Goal: Register for event/course

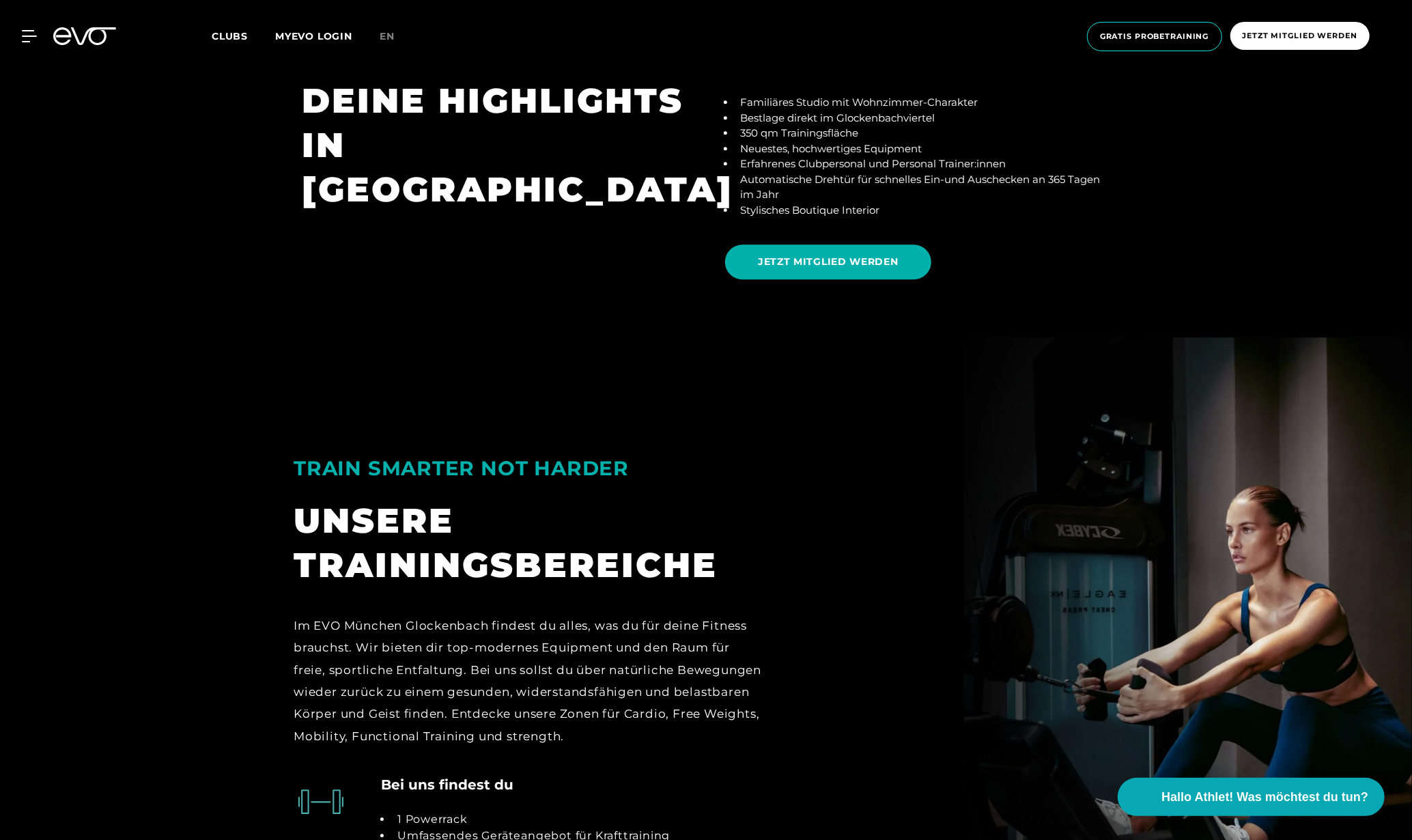
scroll to position [3072, 0]
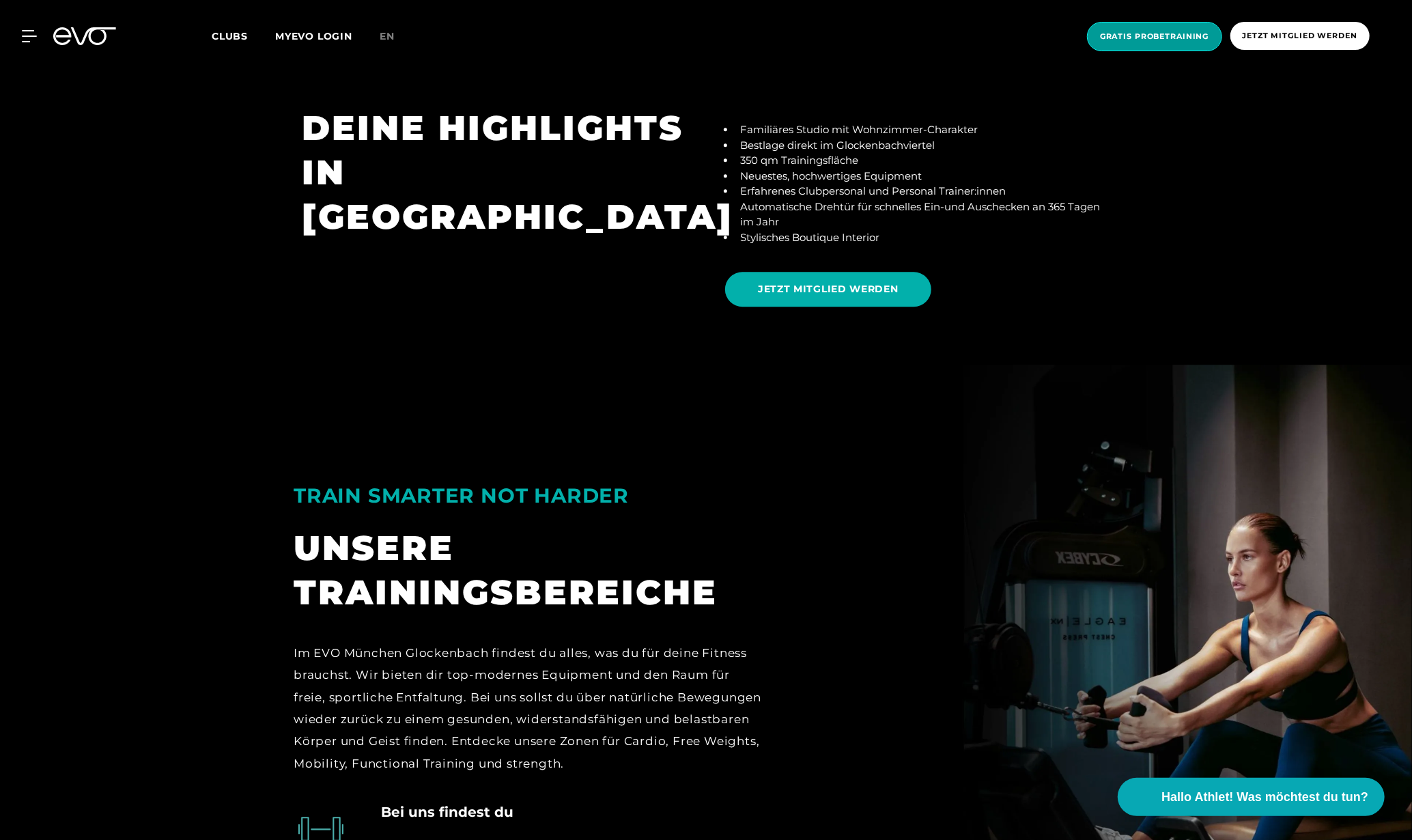
click at [1150, 30] on span "Gratis Probetraining" at bounding box center [1154, 36] width 109 height 11
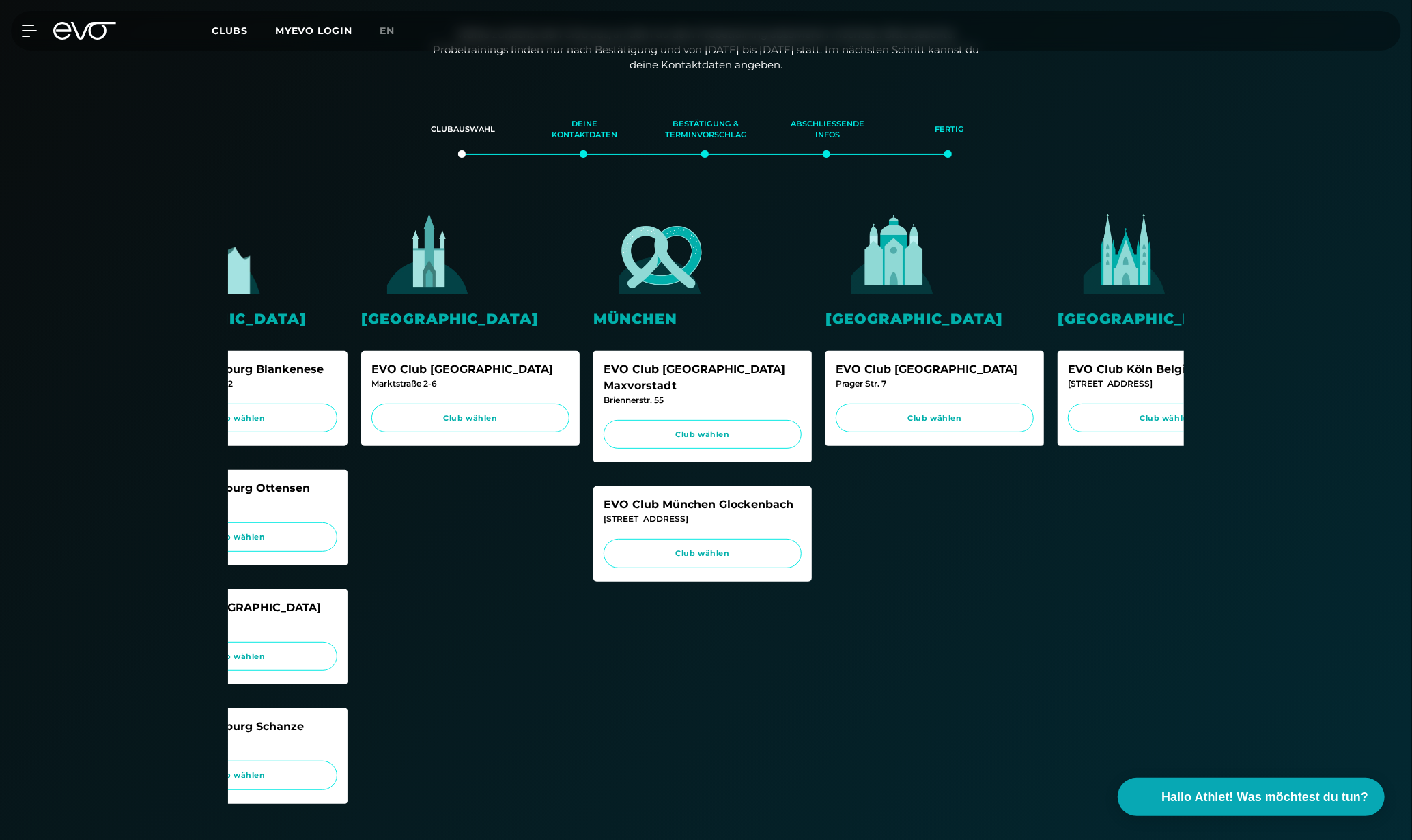
scroll to position [0, 573]
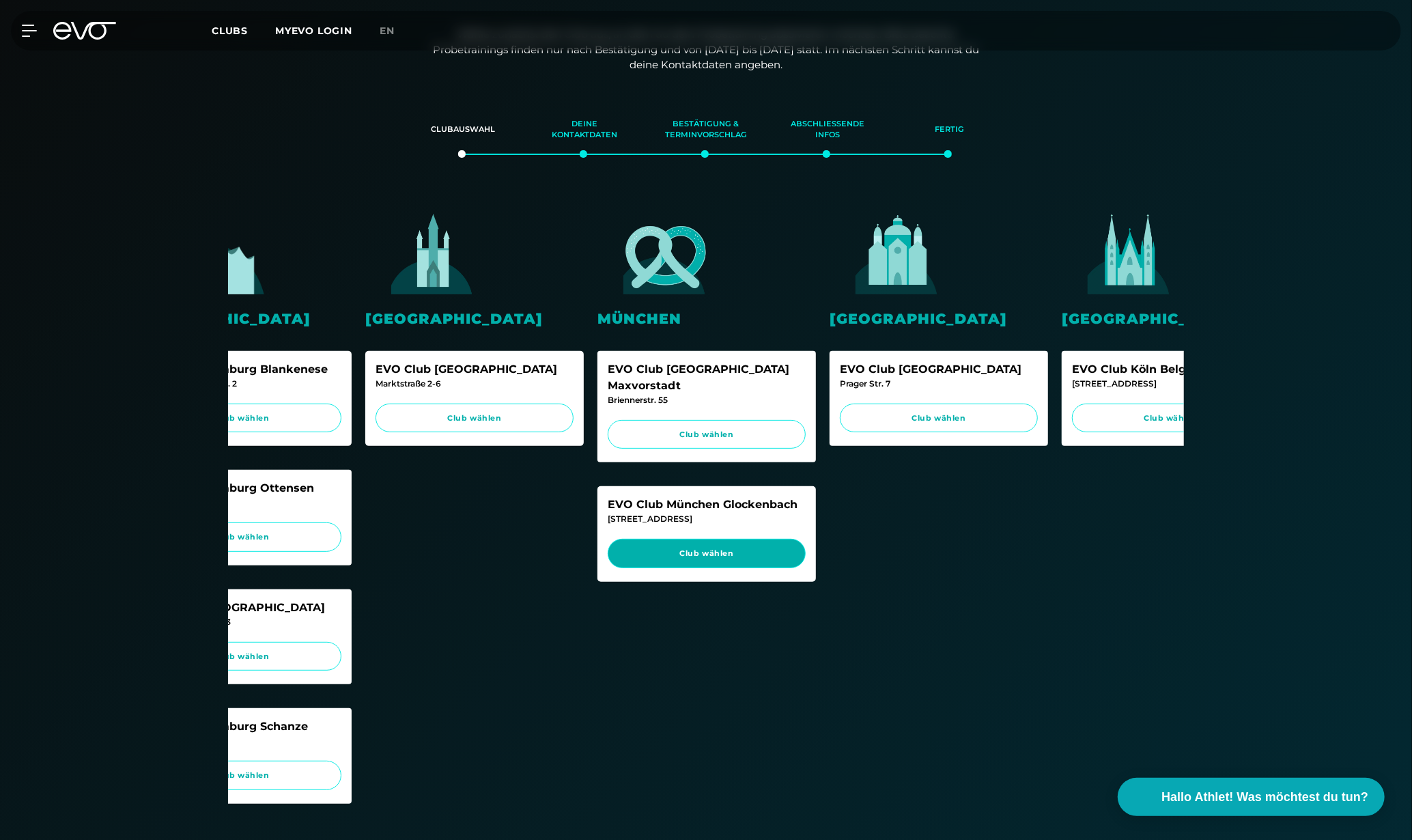
click at [704, 547] on span "Club wählen" at bounding box center [707, 553] width 198 height 30
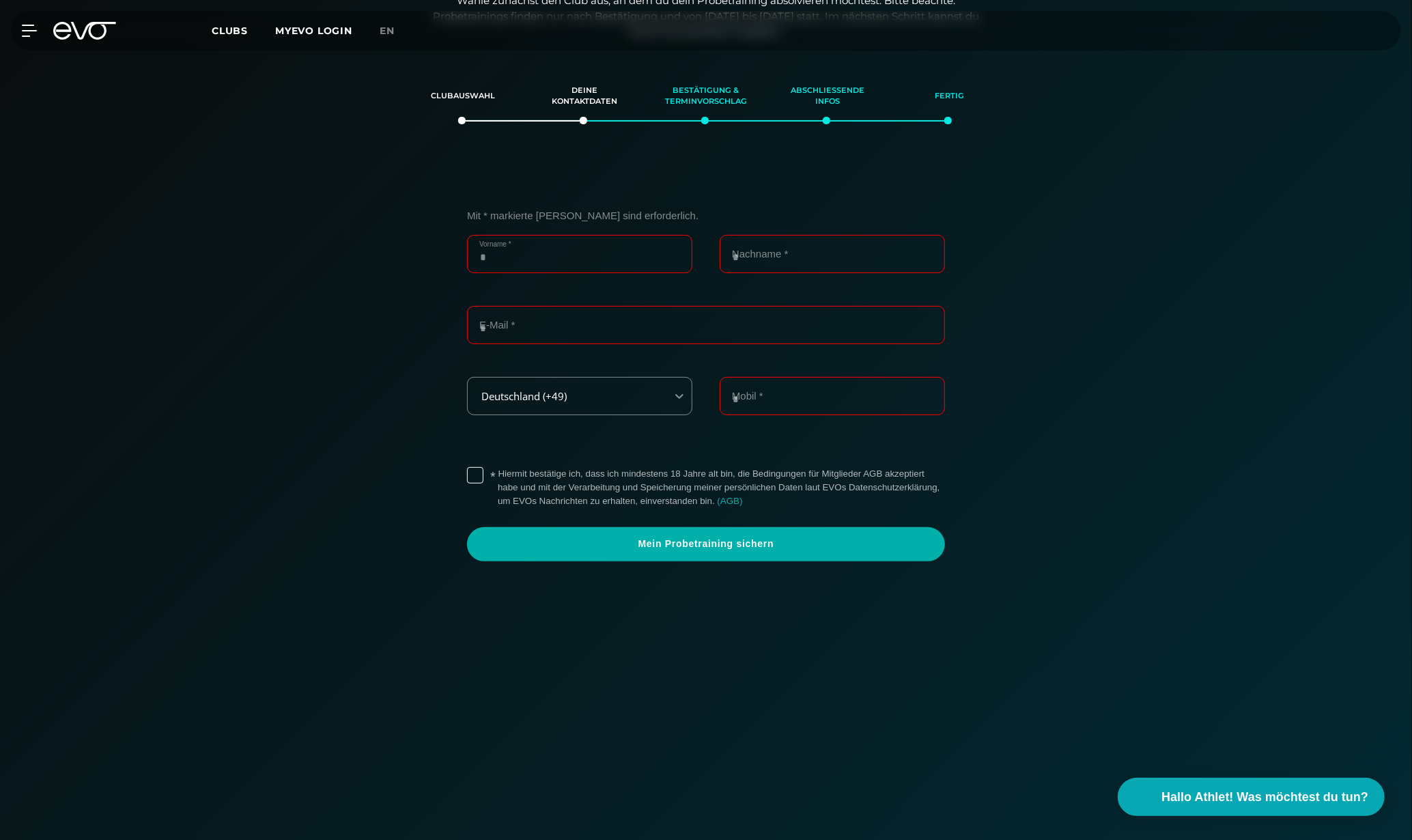
scroll to position [234, 0]
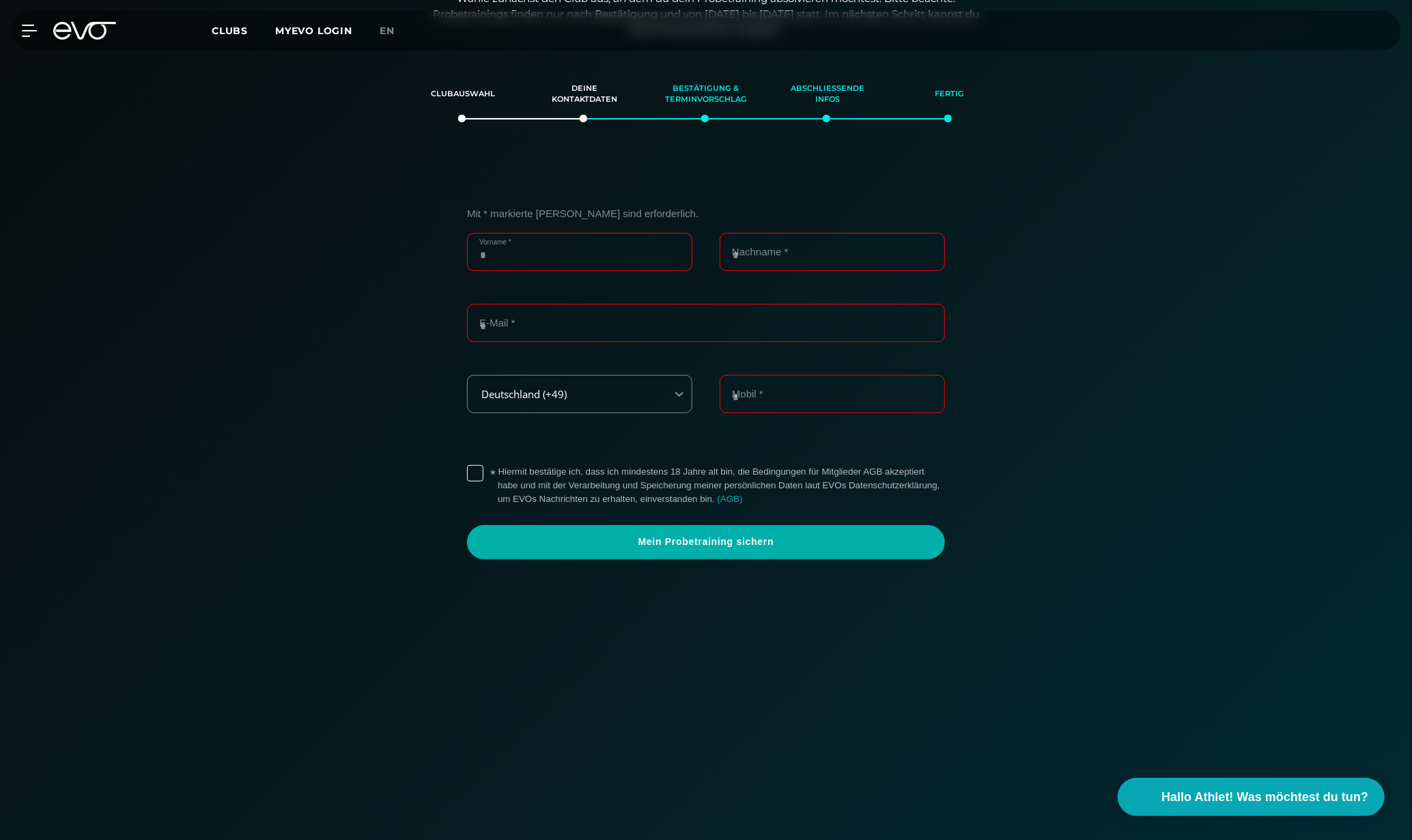
click at [618, 259] on input "Vorname *" at bounding box center [580, 252] width 226 height 38
type input "*****"
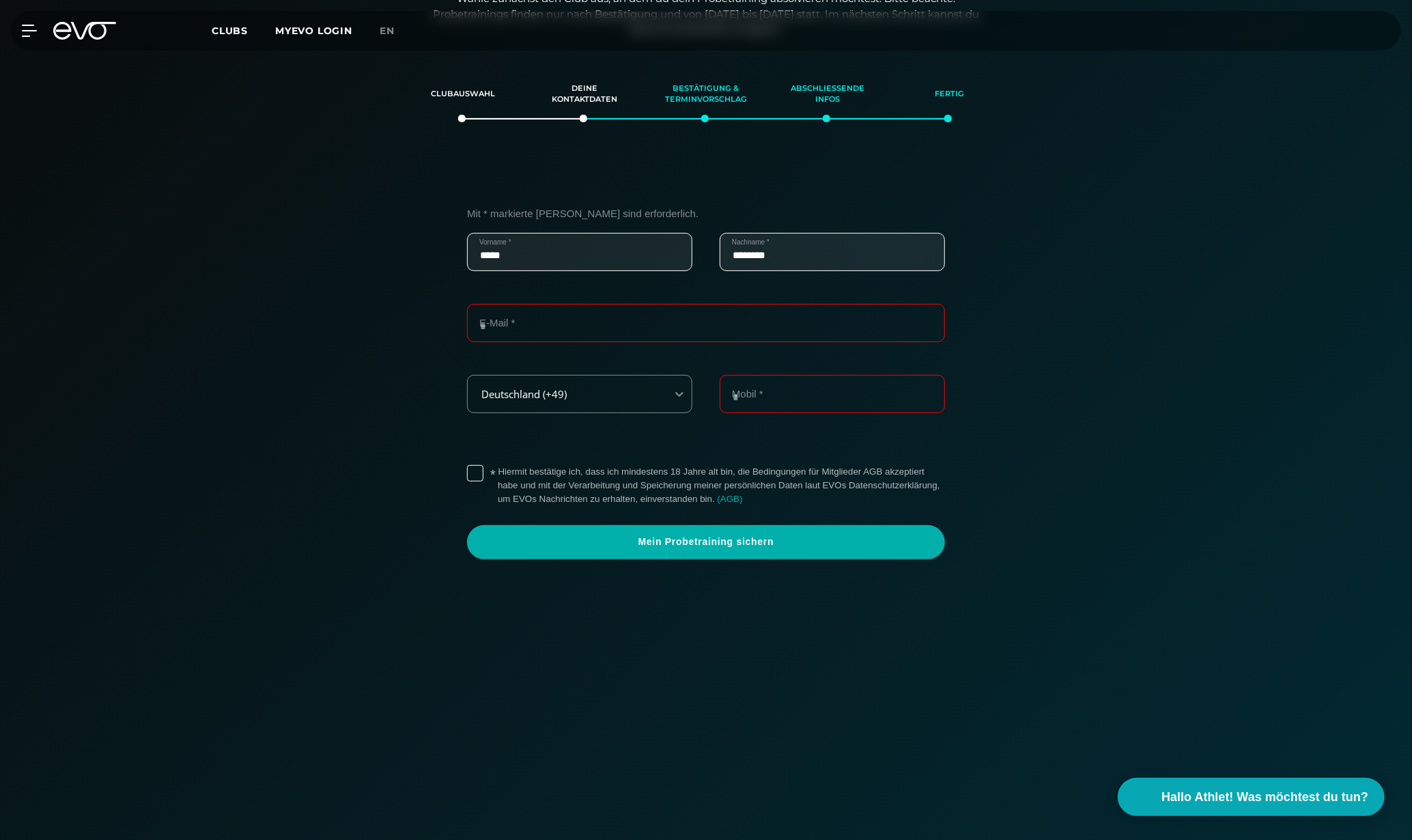
type input "********"
click at [602, 319] on input "E-Mail *" at bounding box center [706, 323] width 478 height 38
paste input "**********"
type input "**********"
click at [763, 402] on input "Mobil *" at bounding box center [833, 394] width 226 height 38
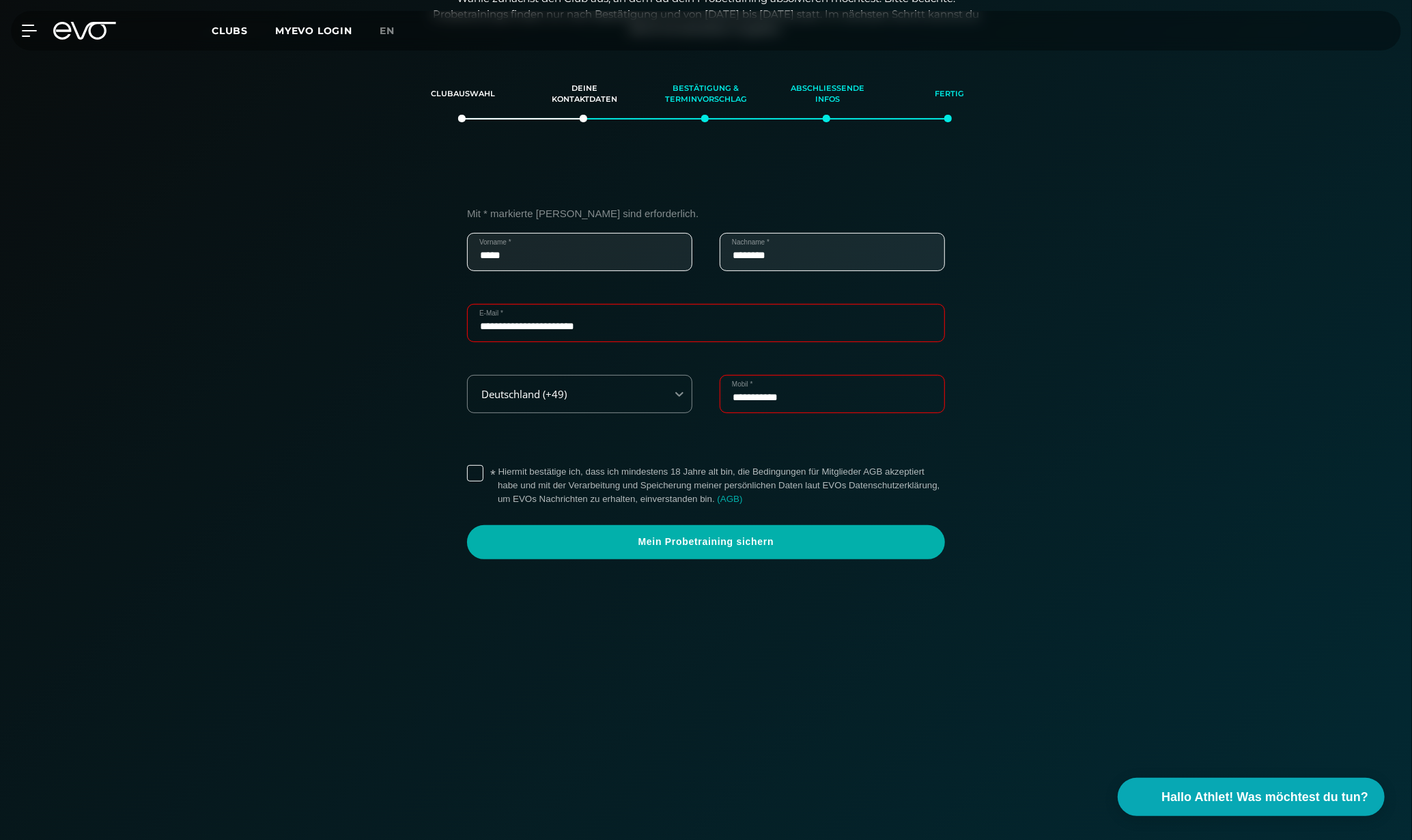
type input "**********"
click at [498, 473] on label "* Hiermit bestätige ich, dass ich mindestens 18 Jahre alt bin, die Bedingungen …" at bounding box center [721, 486] width 448 height 41
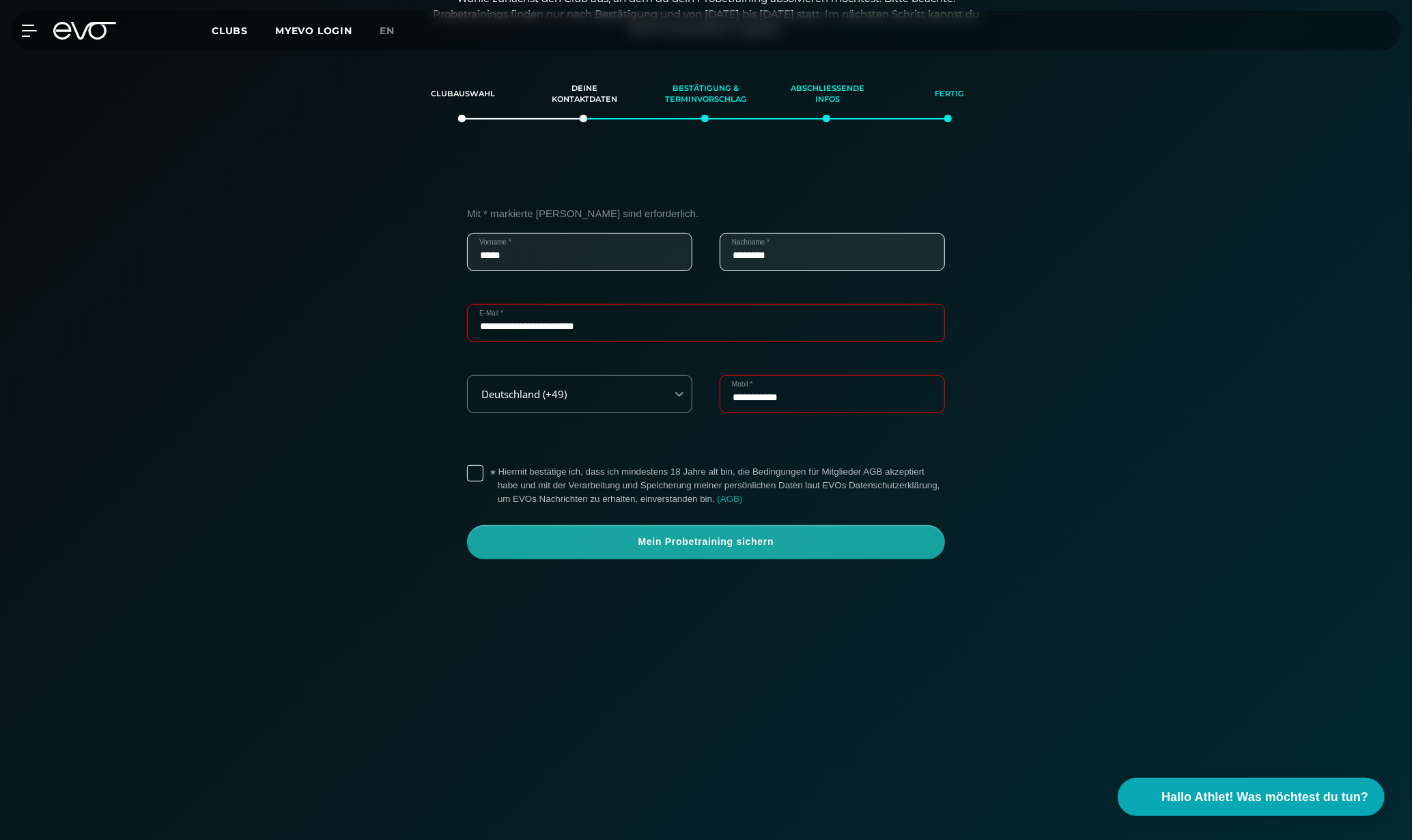
click at [512, 542] on span "Mein Probetraining sichern" at bounding box center [706, 542] width 412 height 14
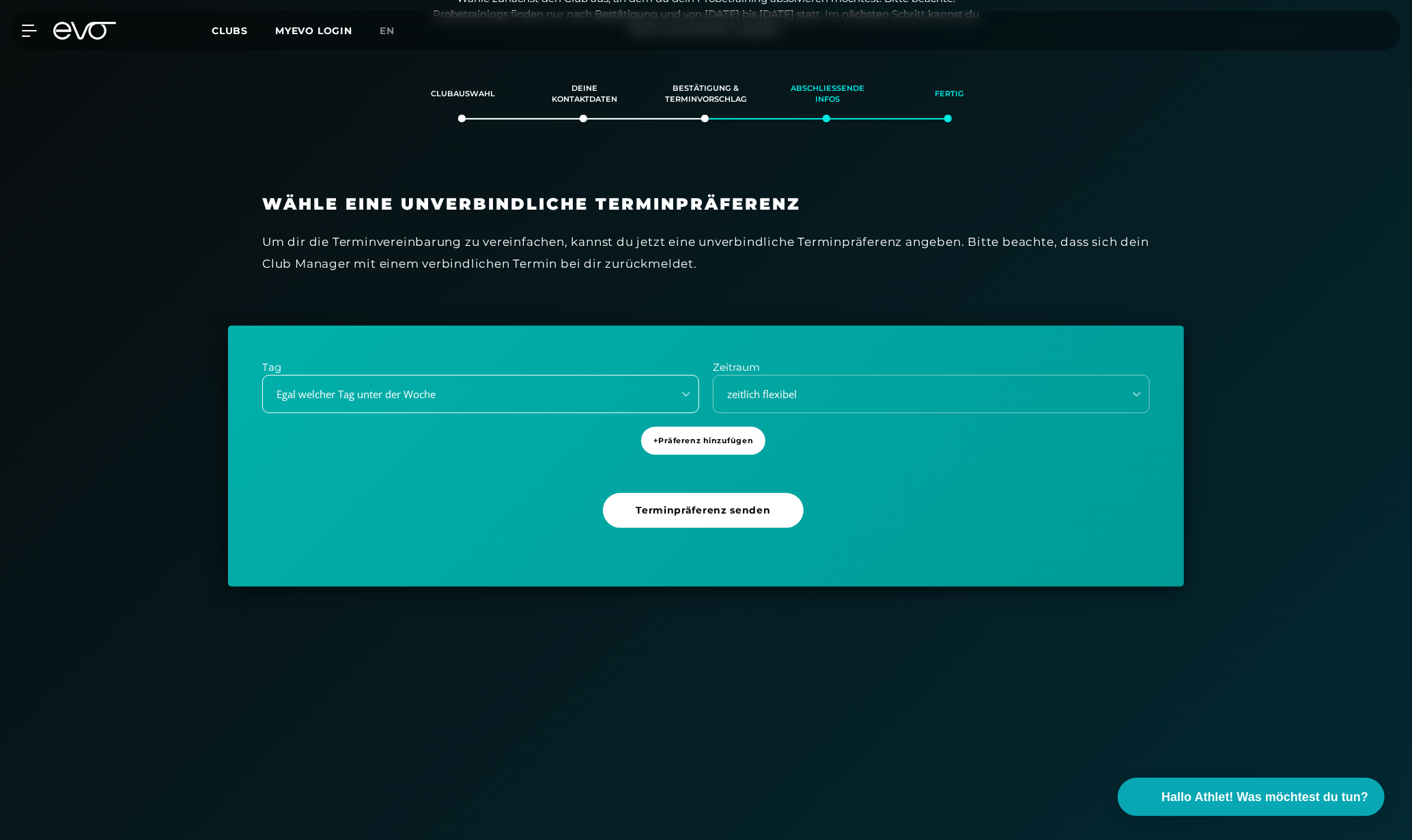
click at [559, 391] on div "Egal welcher Tag unter der Woche" at bounding box center [464, 394] width 400 height 16
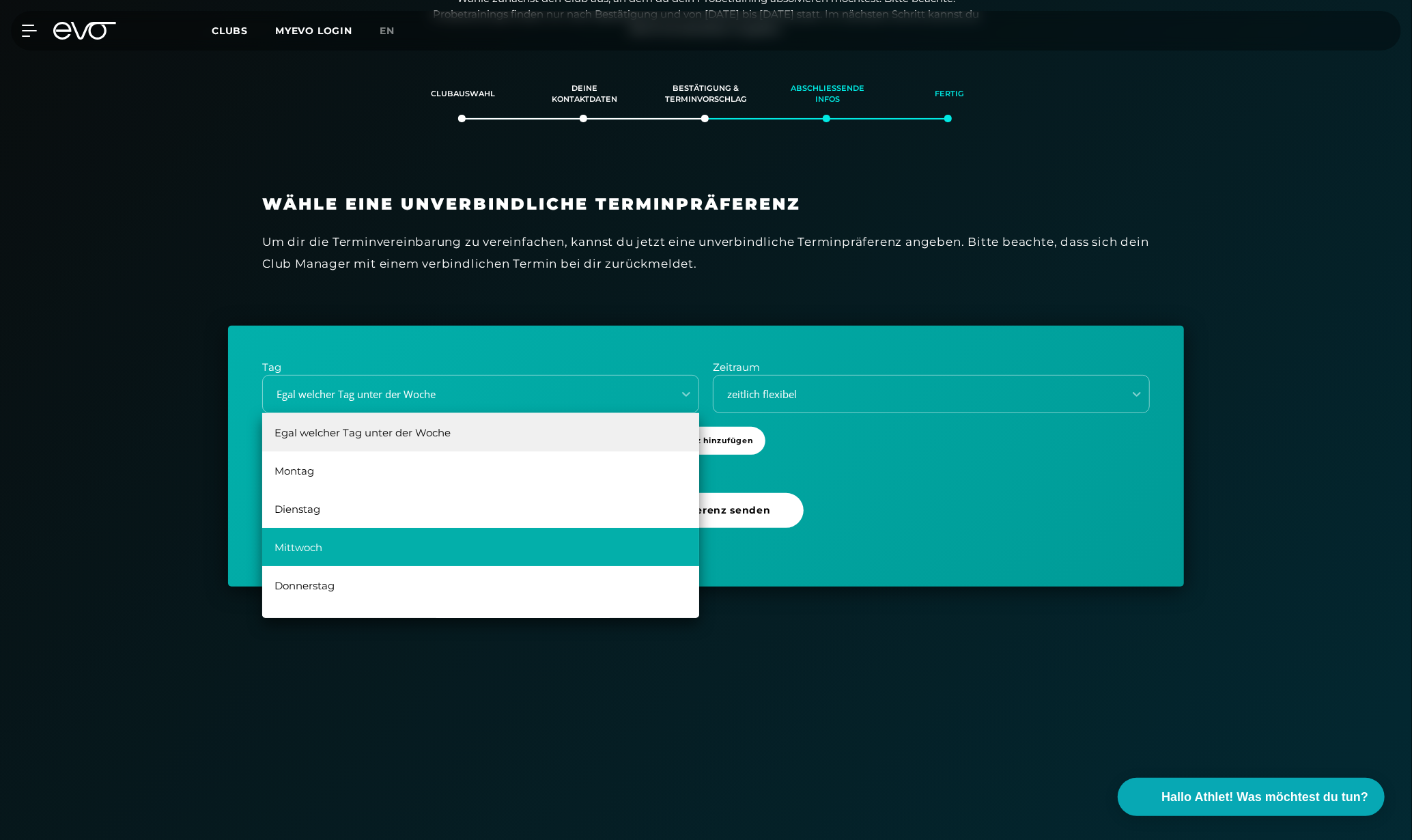
click at [451, 556] on div "Mittwoch" at bounding box center [480, 547] width 437 height 38
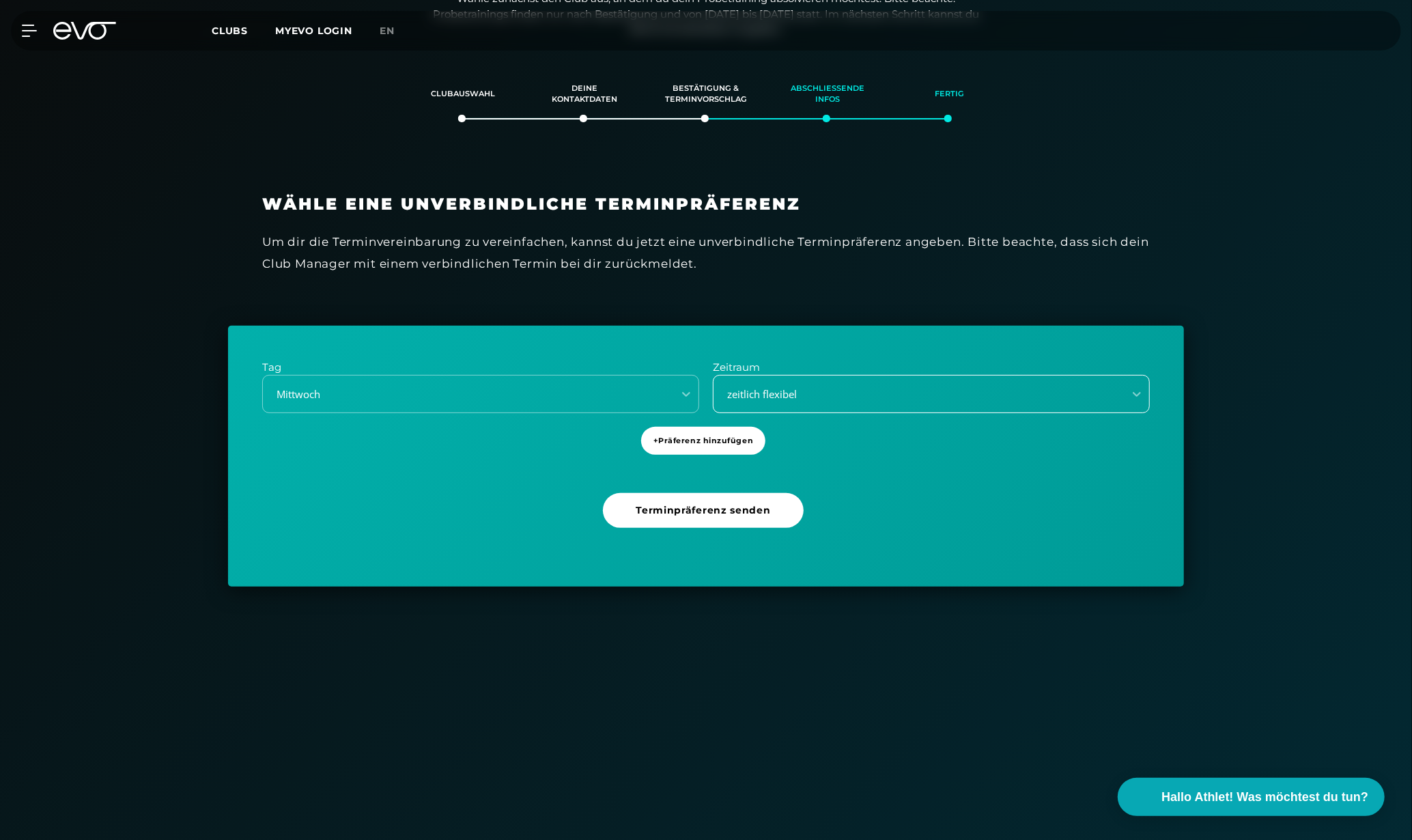
click at [792, 399] on div "zeitlich flexibel" at bounding box center [915, 394] width 400 height 16
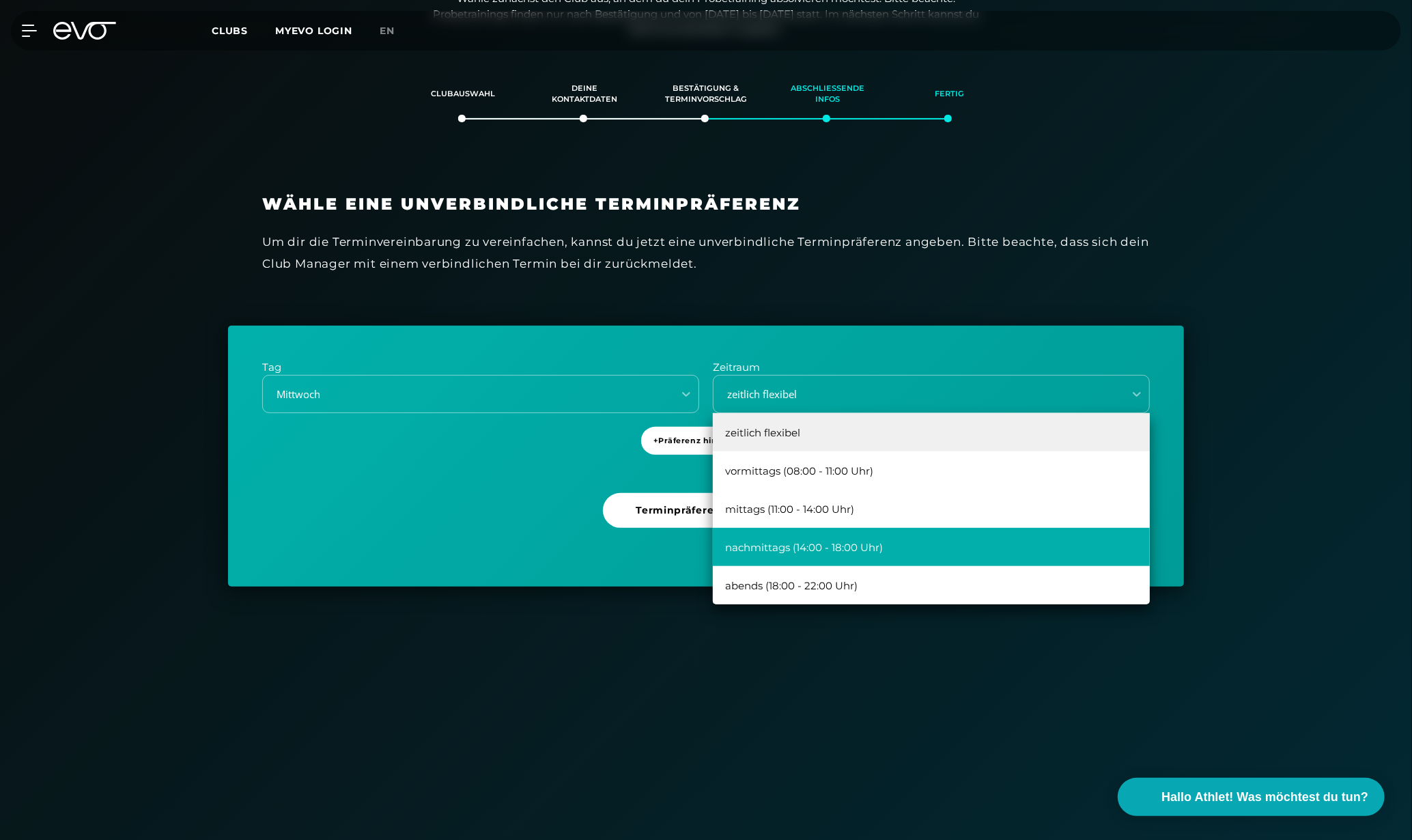
click at [791, 552] on div "nachmittags (14:00 - 18:00 Uhr)" at bounding box center [931, 547] width 437 height 38
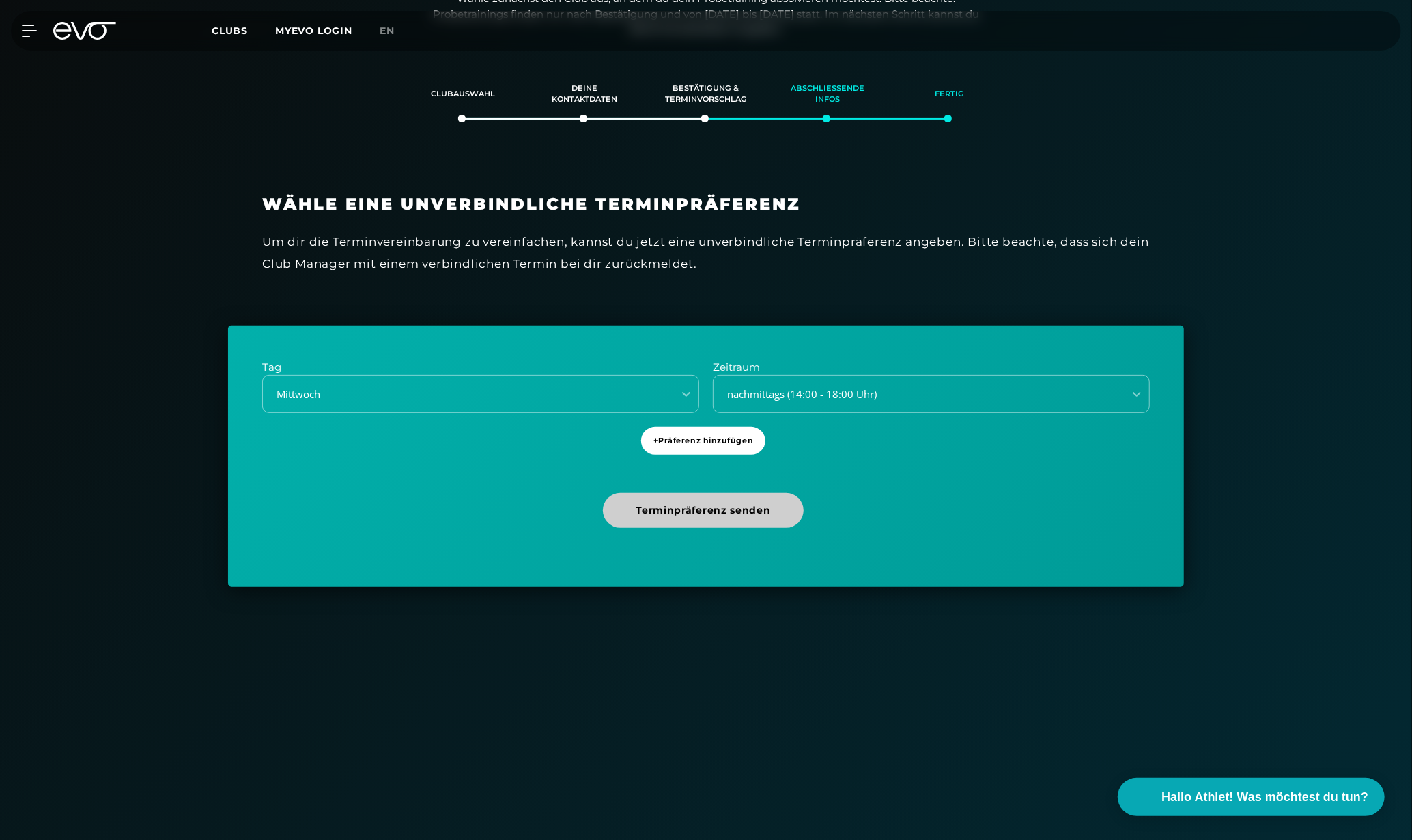
click at [751, 507] on span "Terminpräferenz senden" at bounding box center [703, 510] width 134 height 14
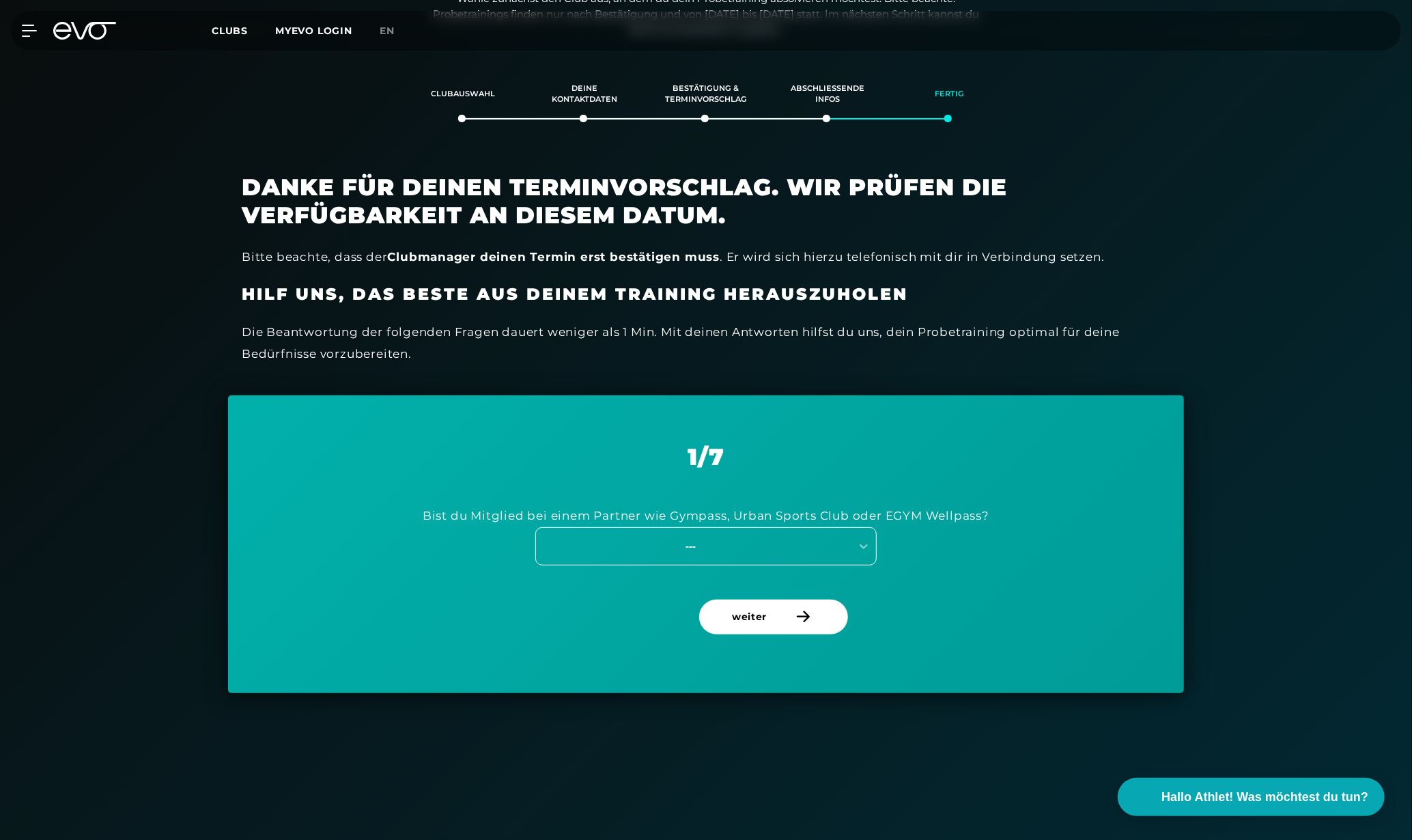
click at [739, 556] on div "---" at bounding box center [706, 546] width 342 height 38
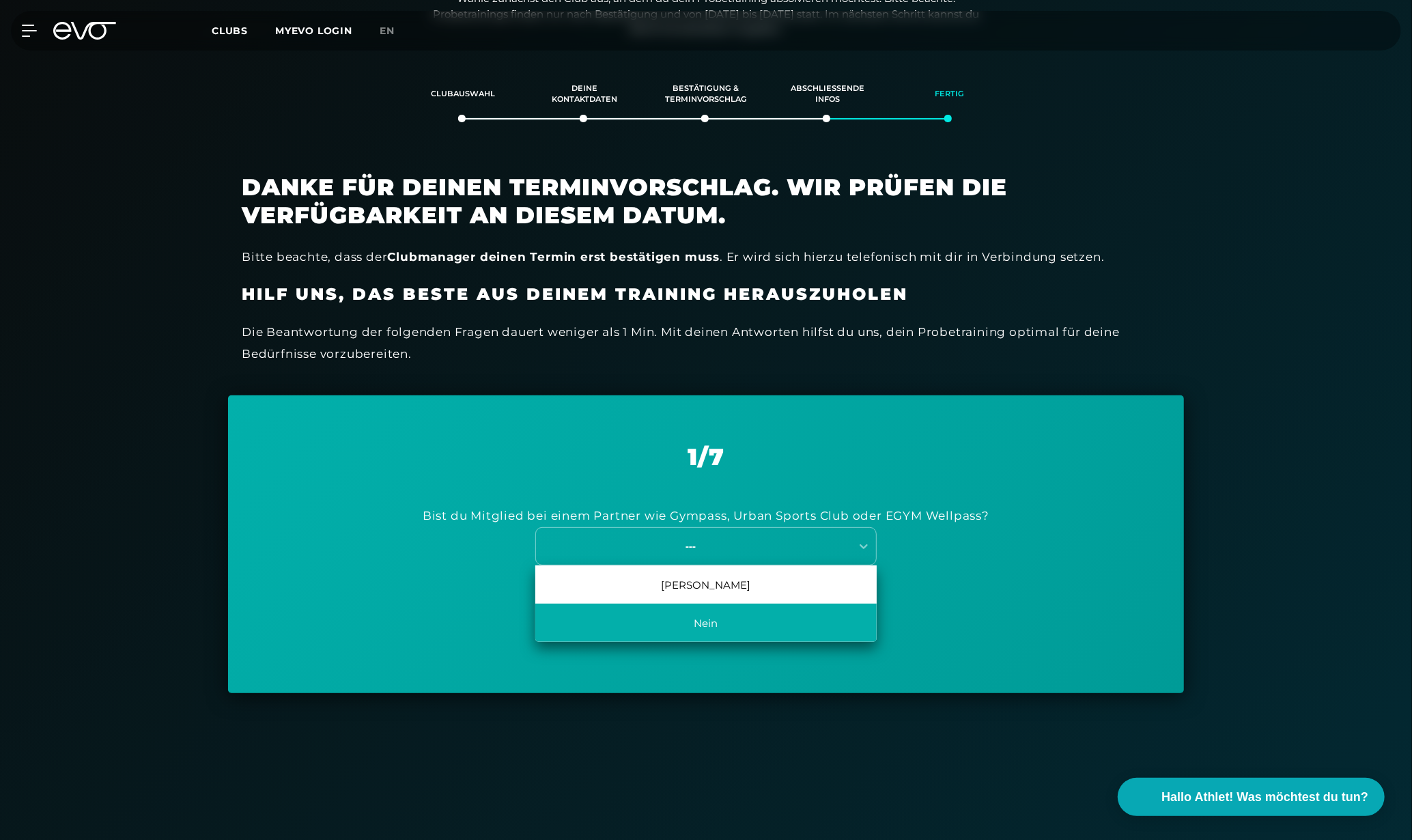
click at [723, 604] on div "Nein" at bounding box center [706, 623] width 342 height 38
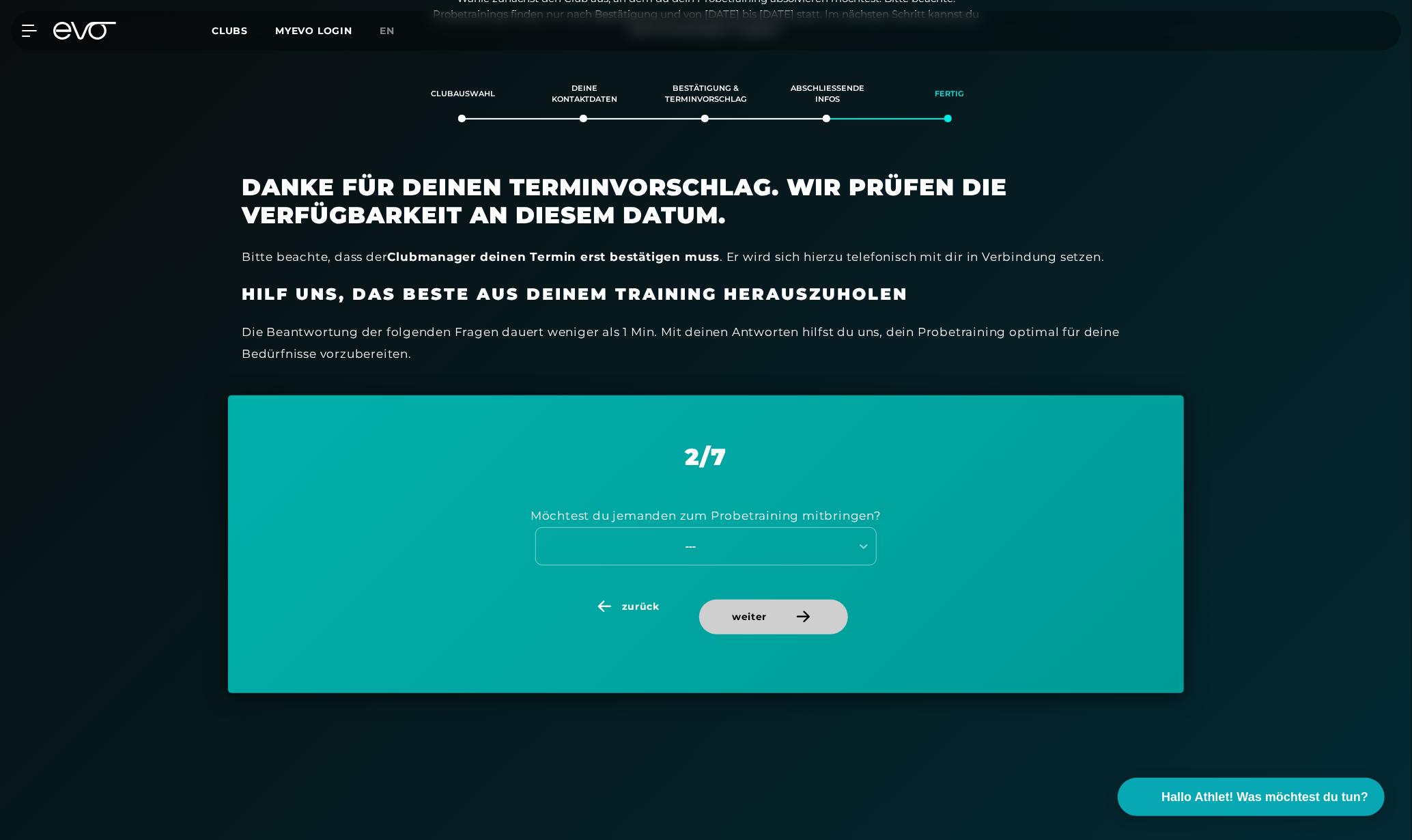
click at [769, 620] on span "weiter" at bounding box center [773, 617] width 149 height 35
click at [650, 595] on div "Wie möchtest du dein Probetraining gestalten? ---" at bounding box center [706, 534] width 887 height 128
click at [635, 611] on span "zurück" at bounding box center [640, 606] width 37 height 14
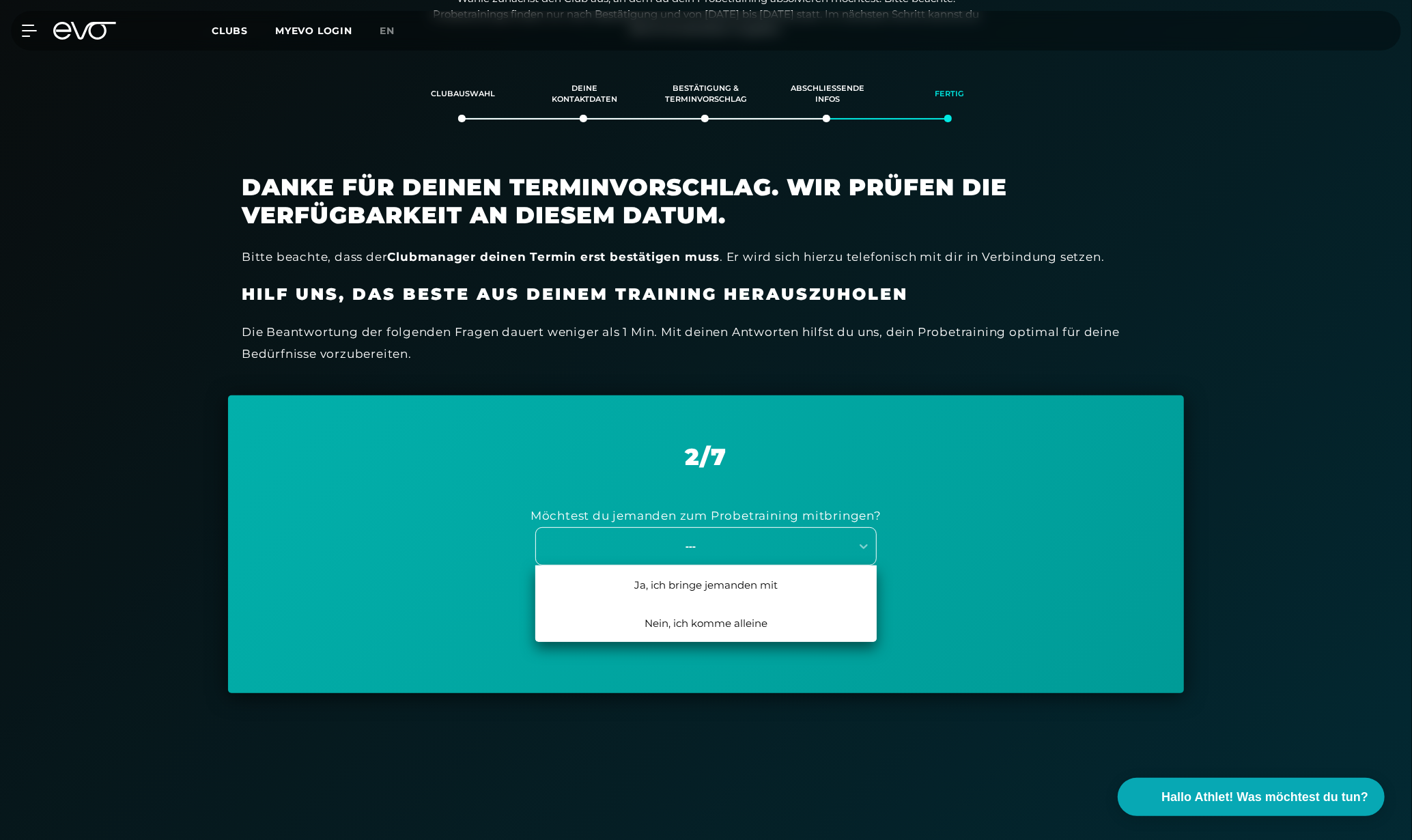
click at [691, 546] on div "---" at bounding box center [691, 546] width 306 height 16
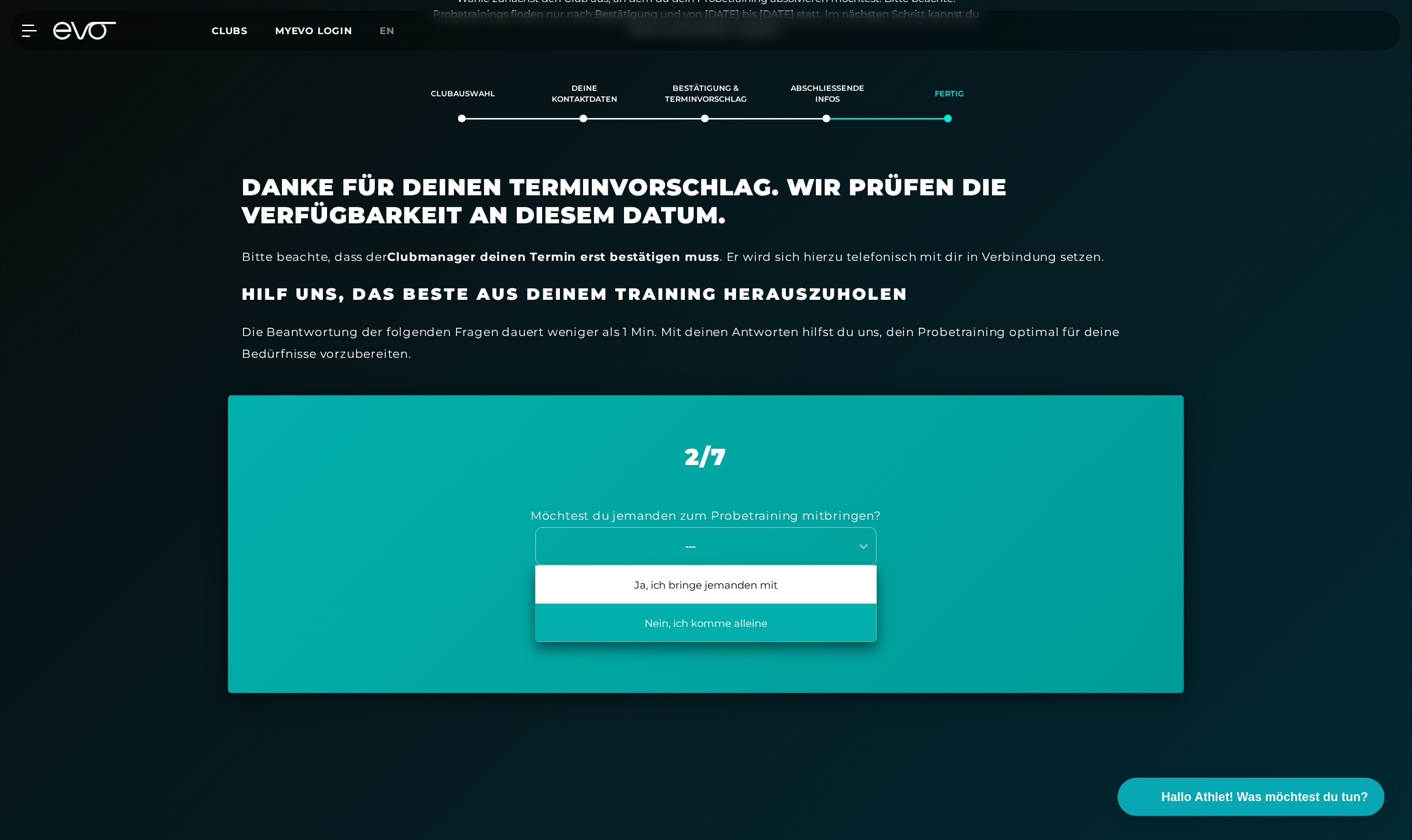
click at [675, 624] on div "Nein, ich komme alleine" at bounding box center [706, 623] width 342 height 38
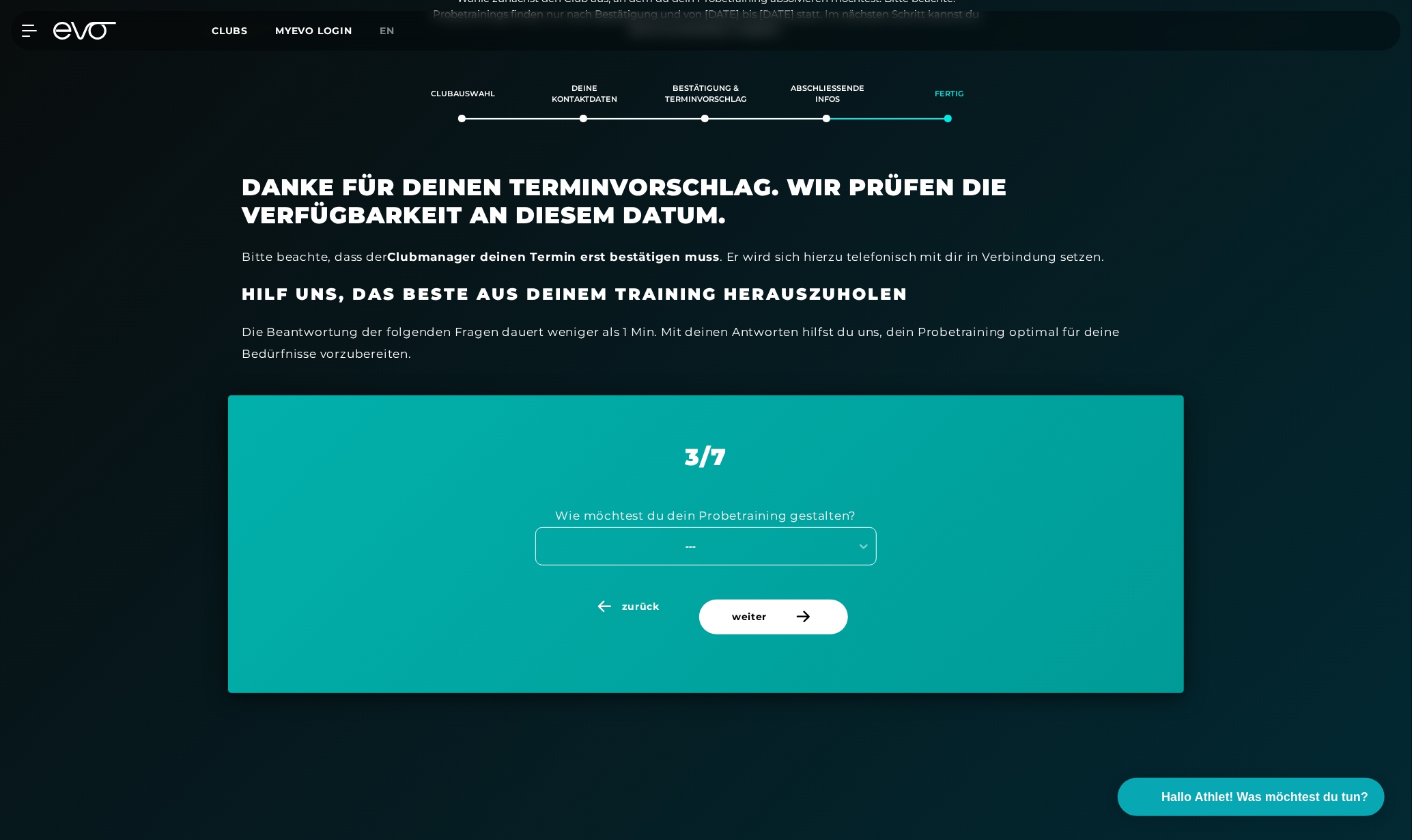
click at [761, 543] on div "---" at bounding box center [691, 546] width 306 height 16
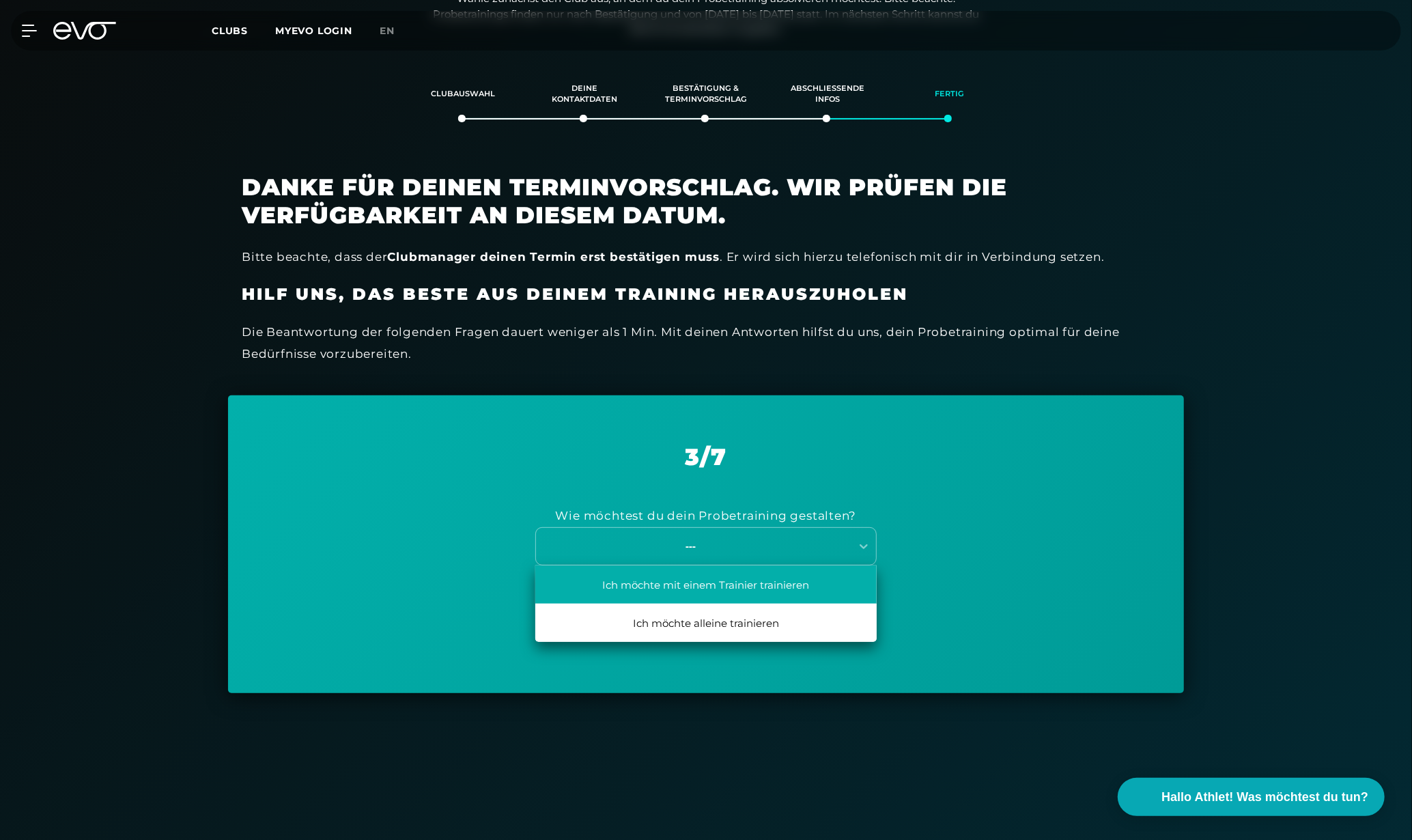
click at [742, 593] on div "Ich möchte mit einem Trainier trainieren" at bounding box center [706, 585] width 342 height 38
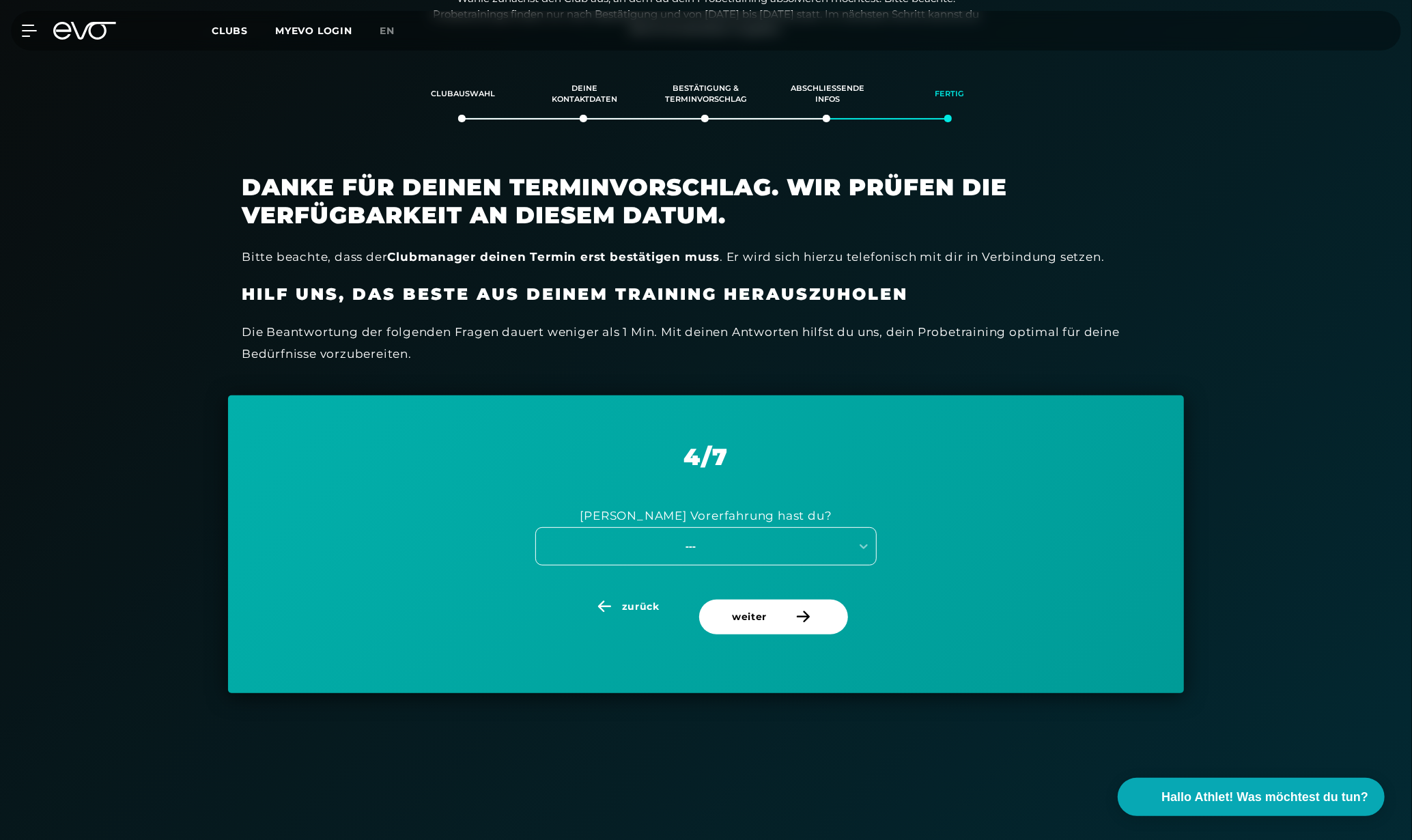
click at [749, 546] on div "---" at bounding box center [691, 546] width 306 height 16
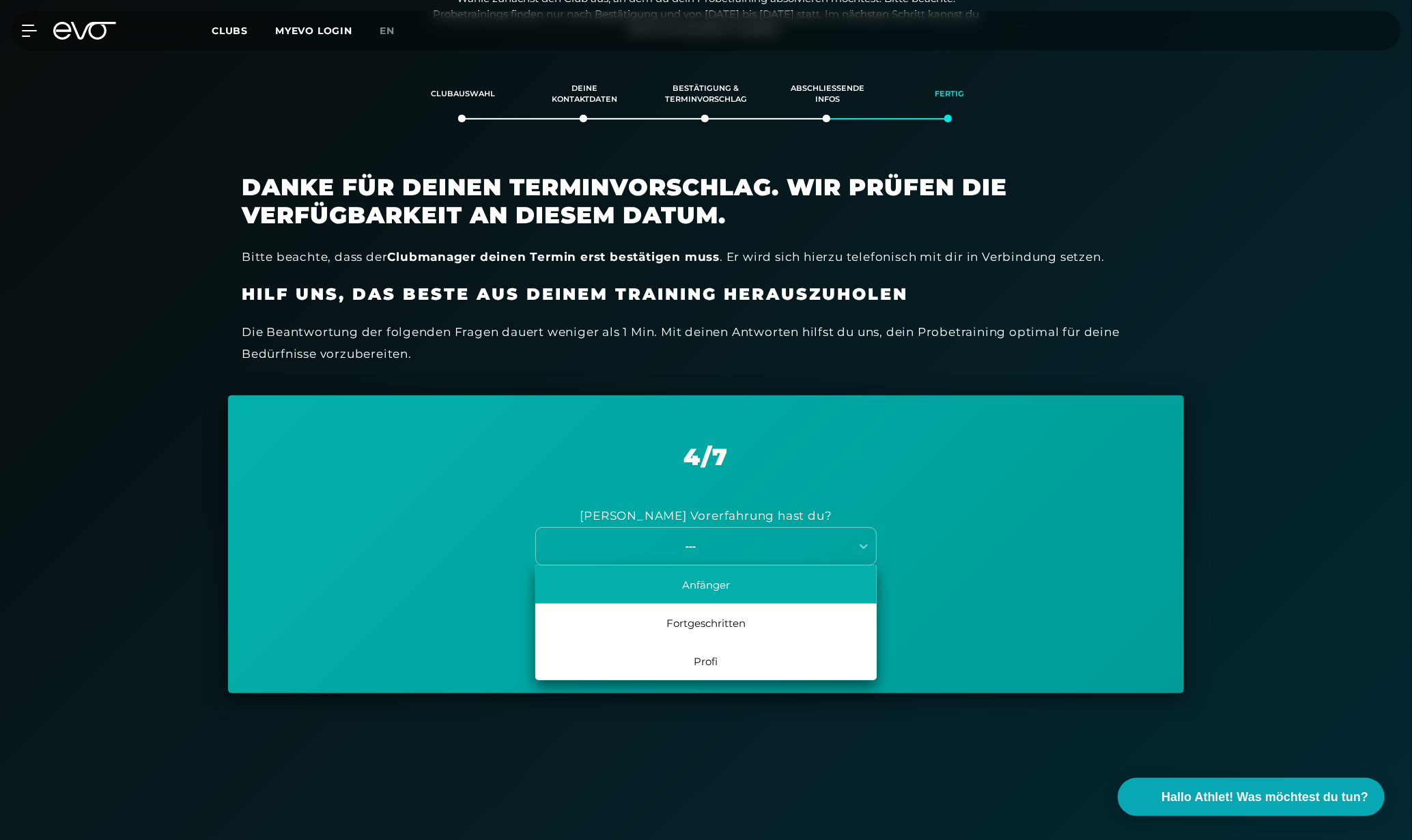
click at [742, 591] on div "Anfänger" at bounding box center [706, 585] width 342 height 38
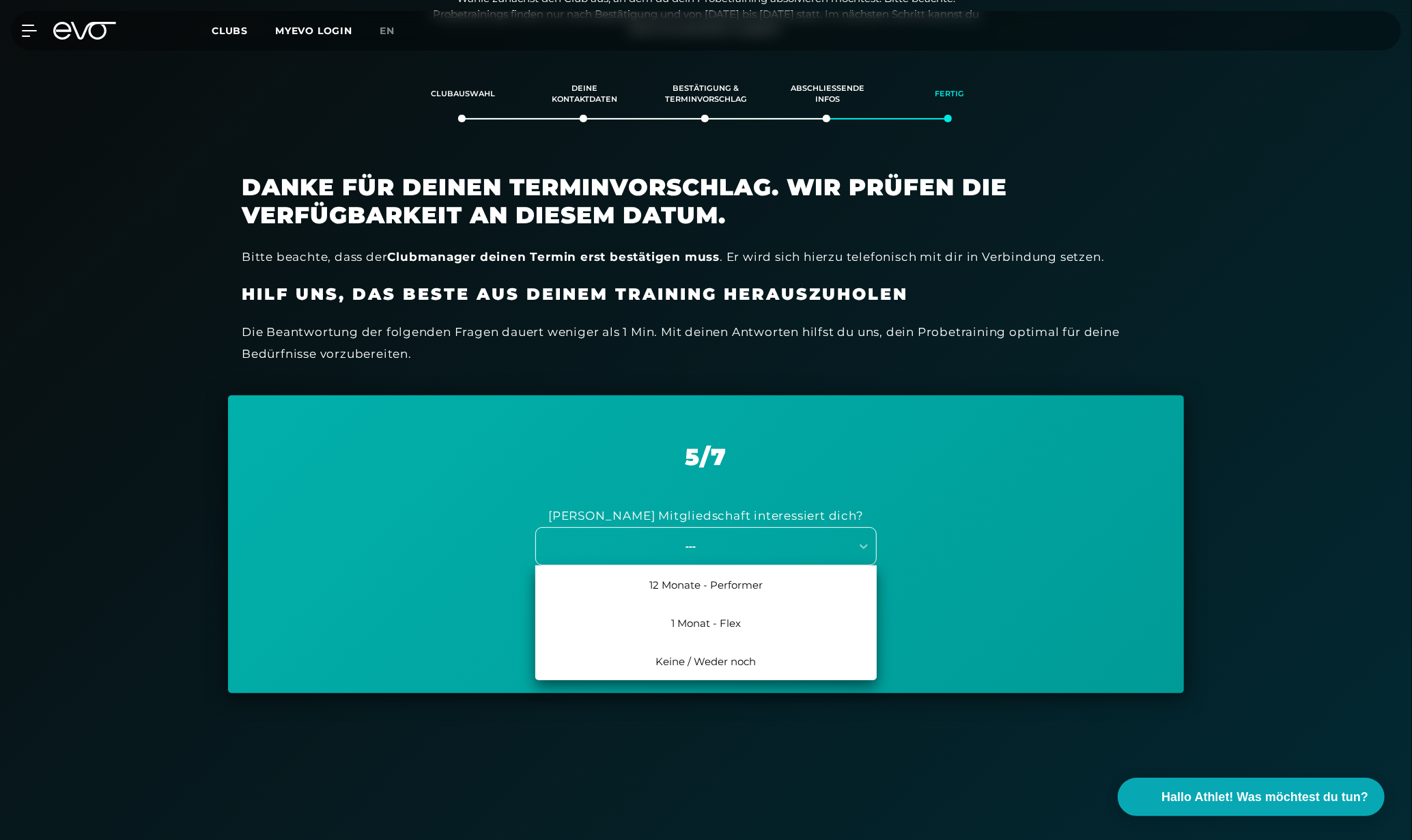
click at [759, 559] on div "---" at bounding box center [706, 546] width 342 height 38
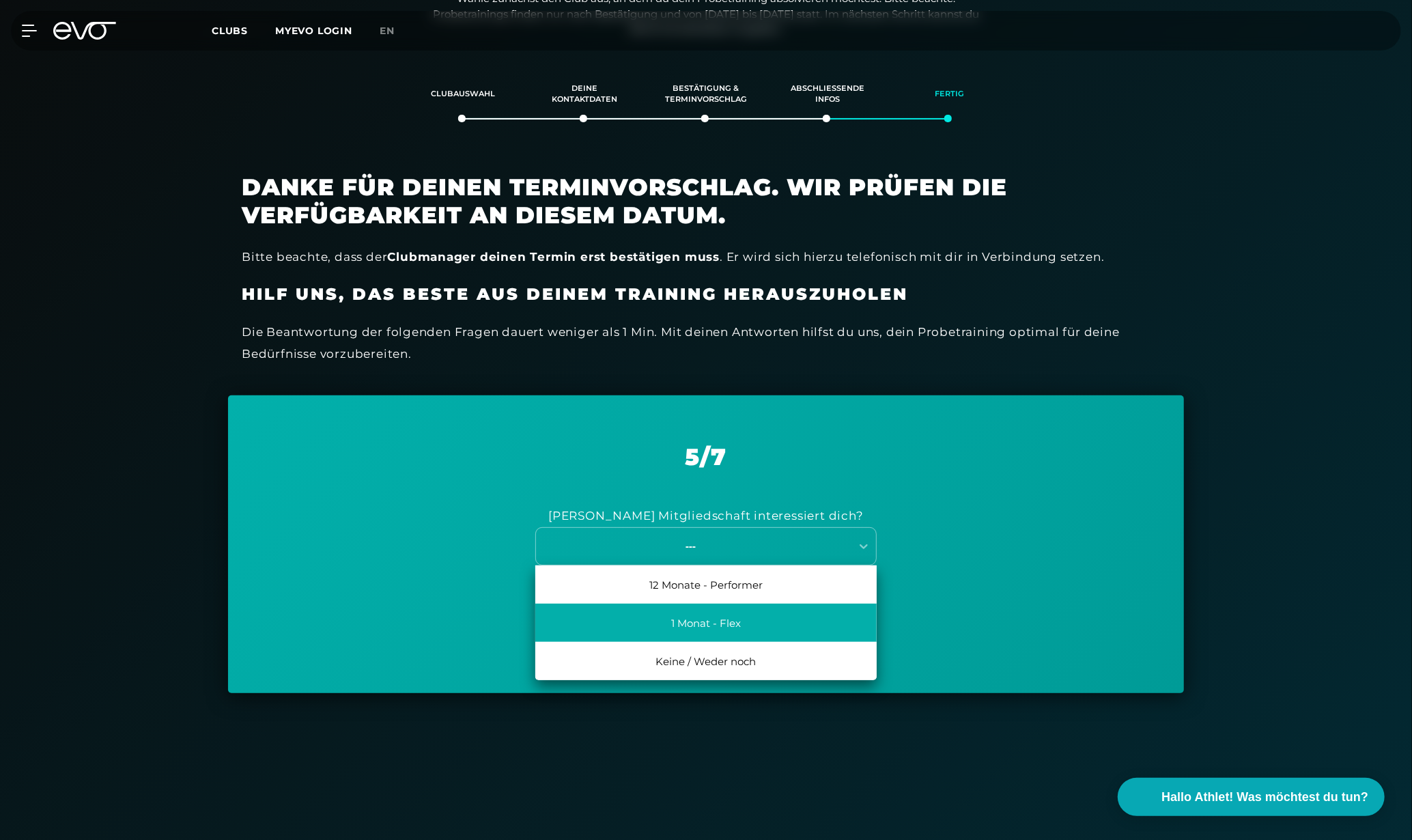
click at [749, 636] on div "1 Monat - Flex" at bounding box center [706, 623] width 342 height 38
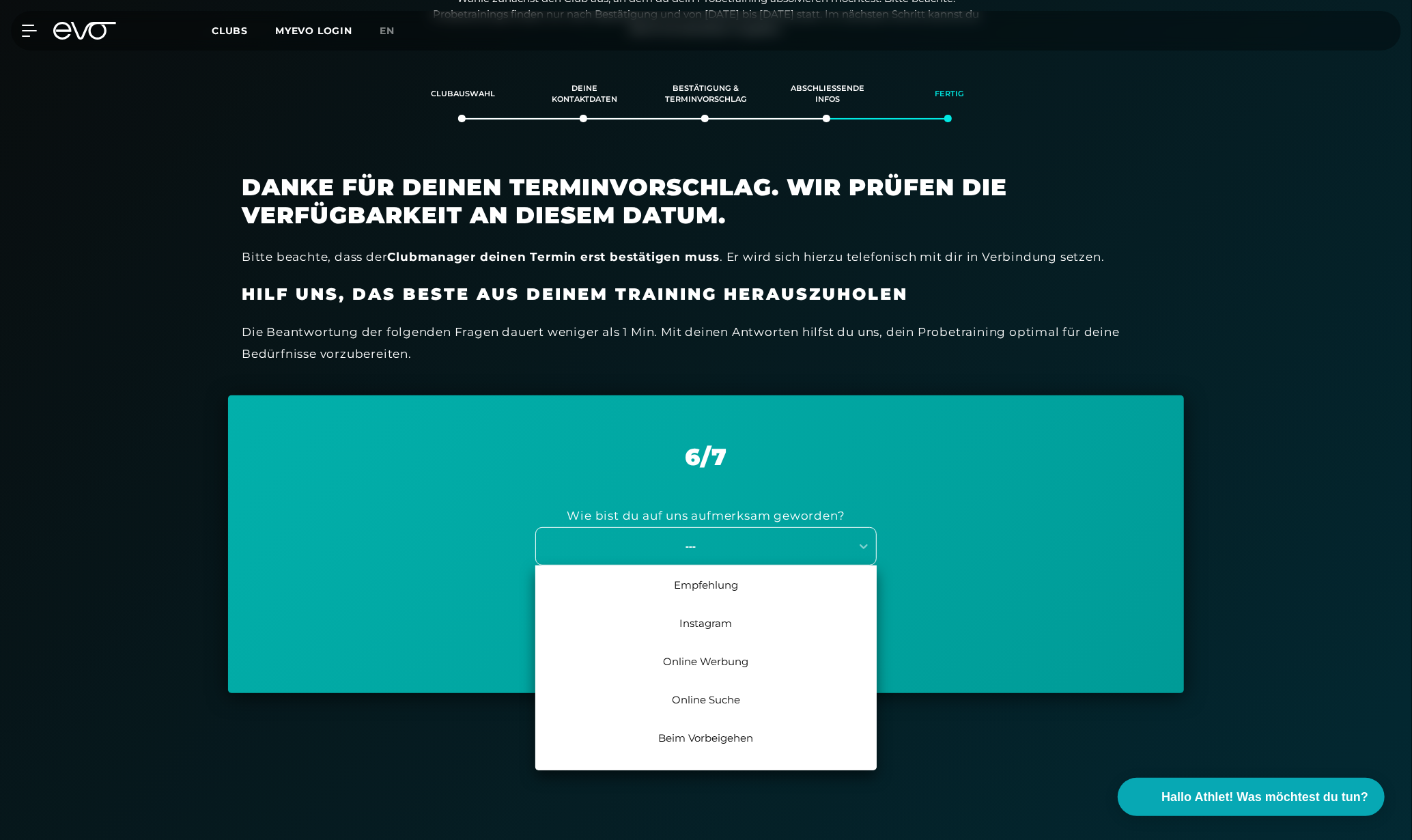
click at [771, 546] on div "---" at bounding box center [691, 546] width 306 height 16
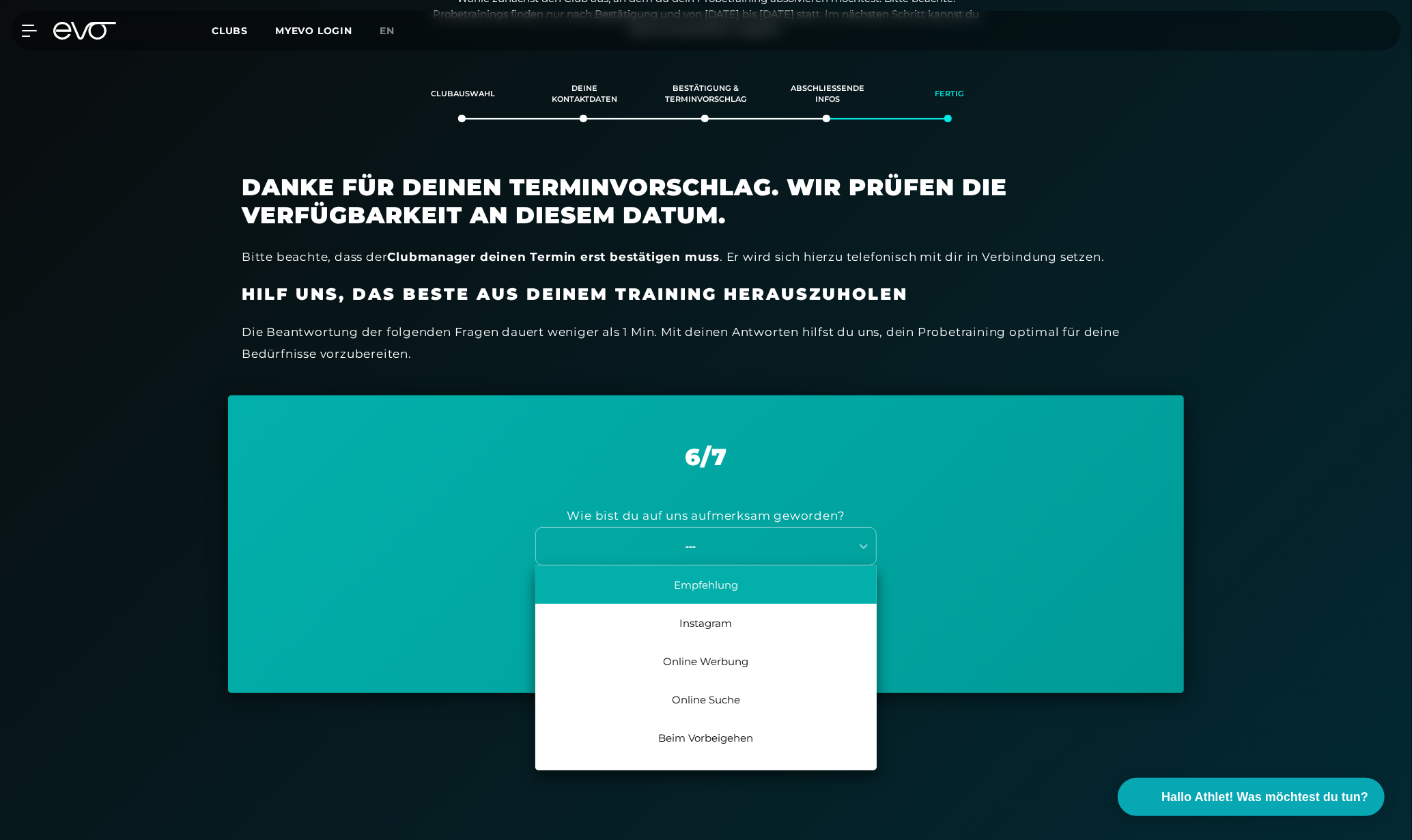
click at [755, 584] on div "Empfehlung" at bounding box center [706, 585] width 342 height 38
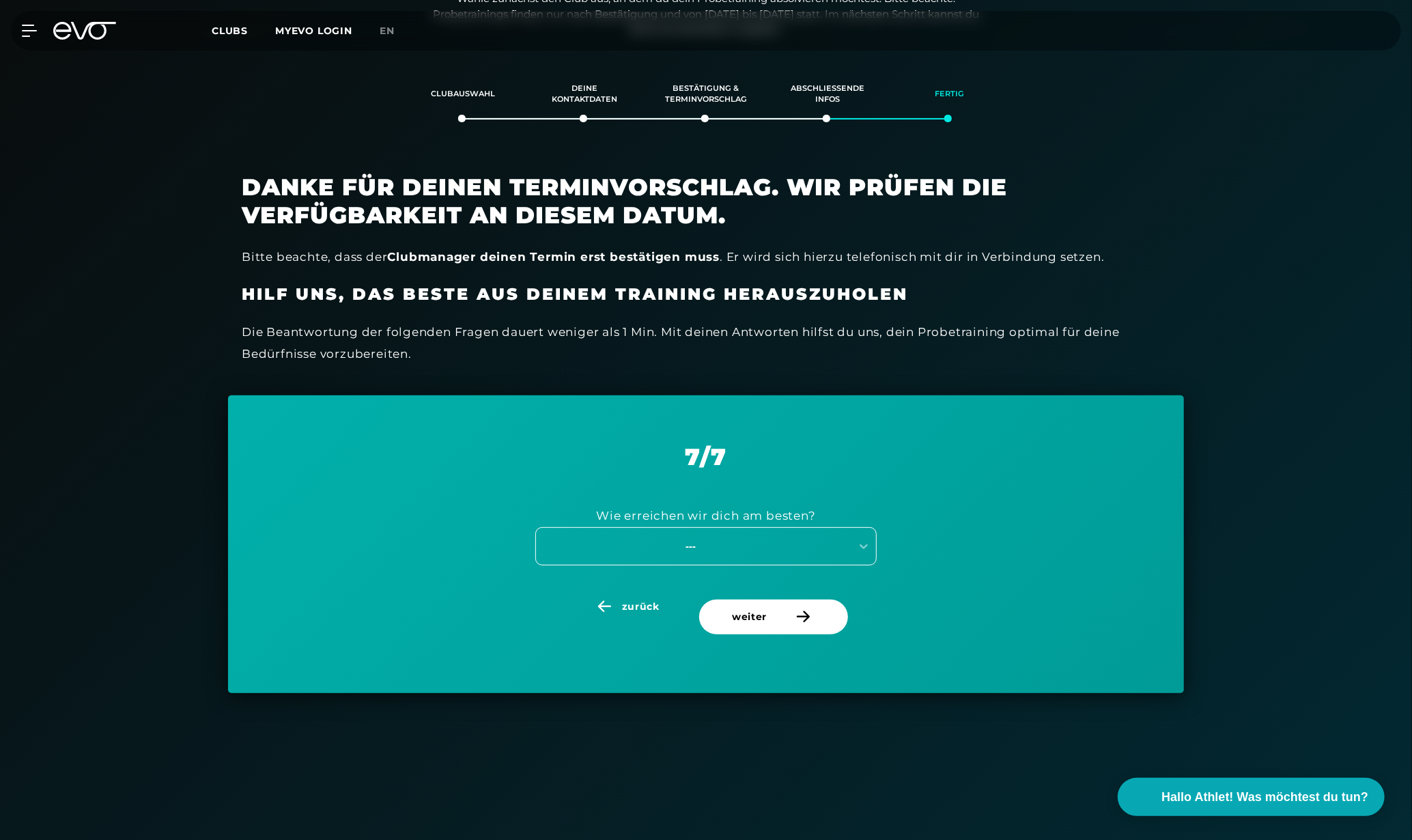
click at [757, 545] on div "---" at bounding box center [691, 546] width 306 height 16
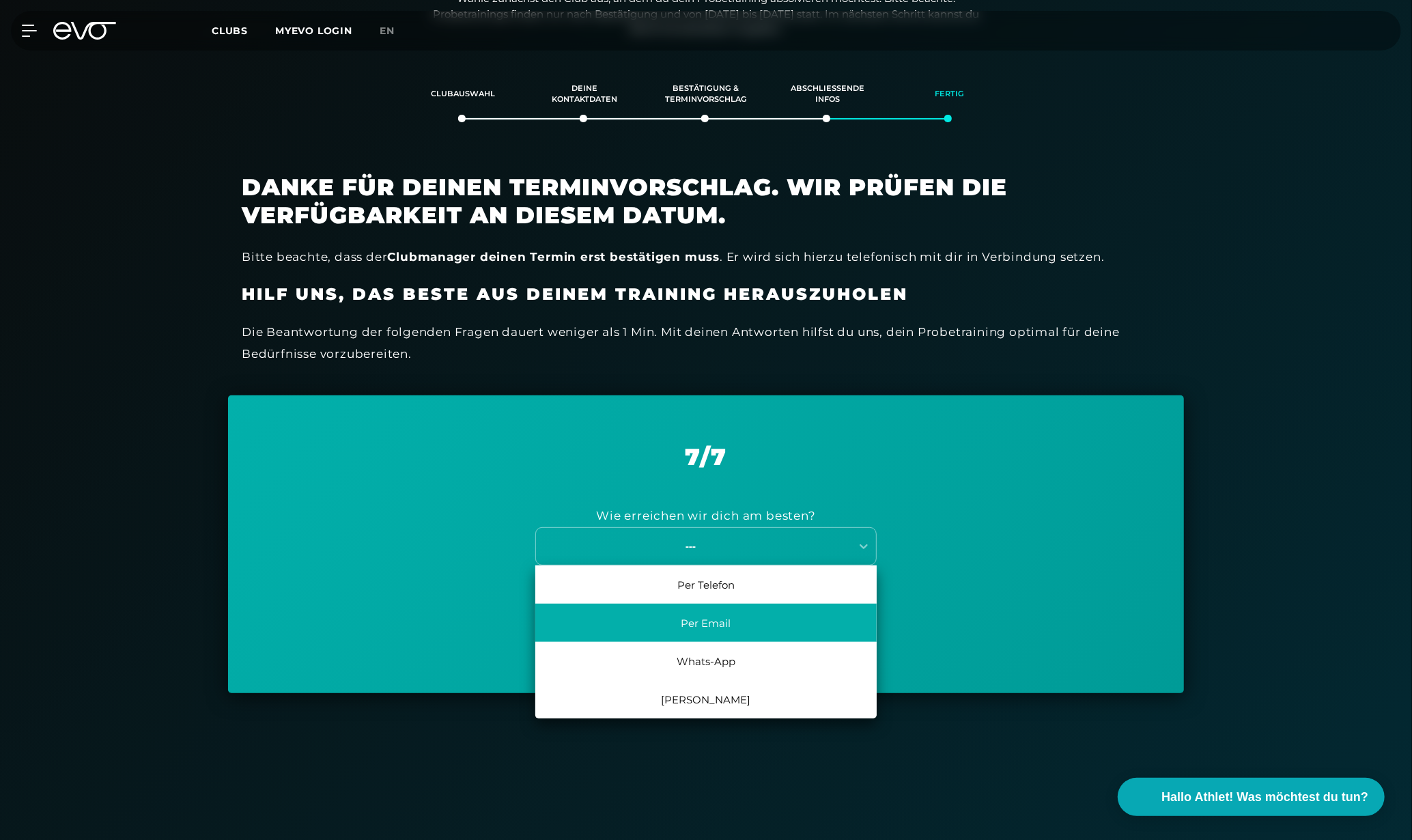
click at [738, 626] on div "Per Email" at bounding box center [706, 623] width 342 height 38
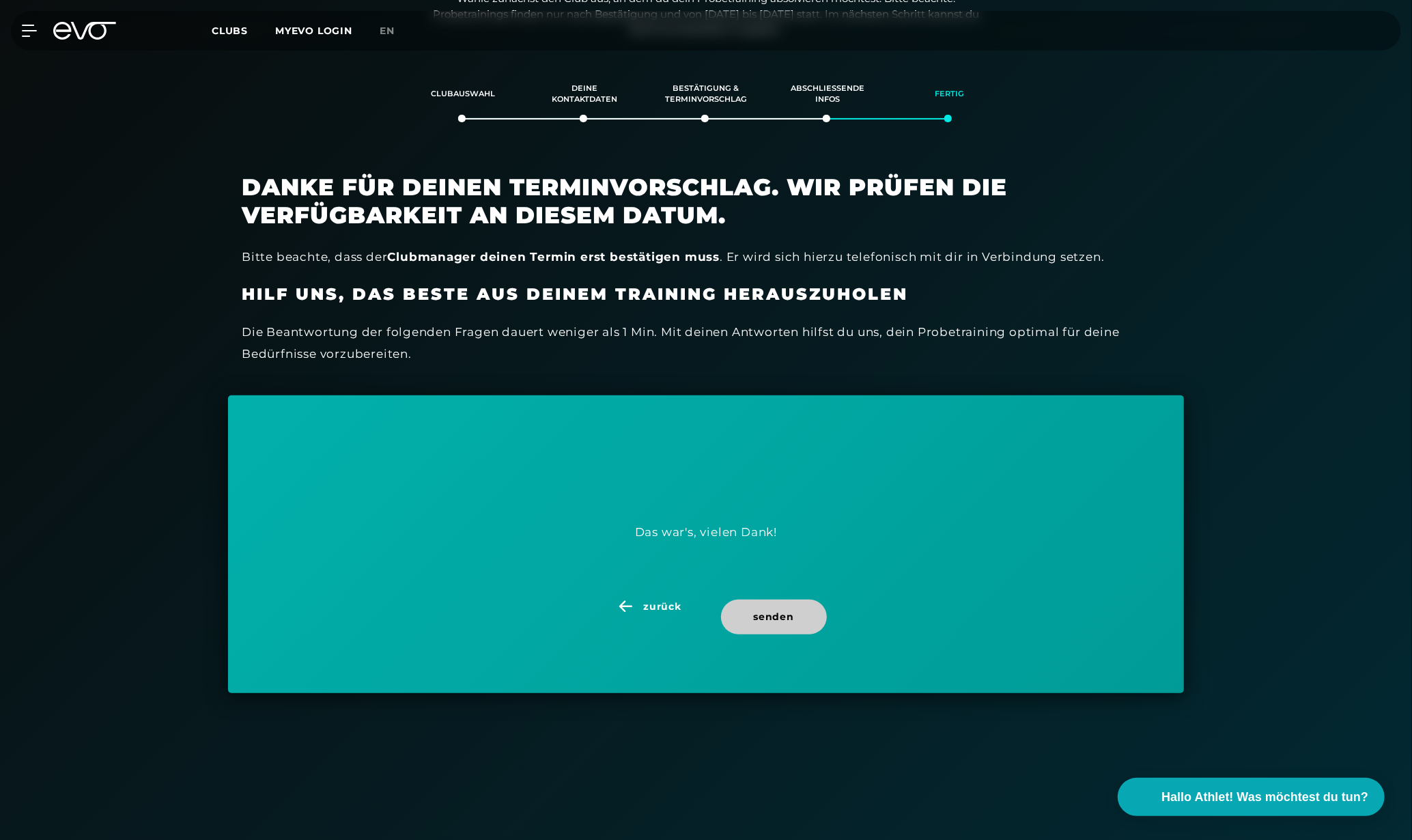
click at [758, 613] on span "senden" at bounding box center [774, 617] width 40 height 14
